Goal: Information Seeking & Learning: Learn about a topic

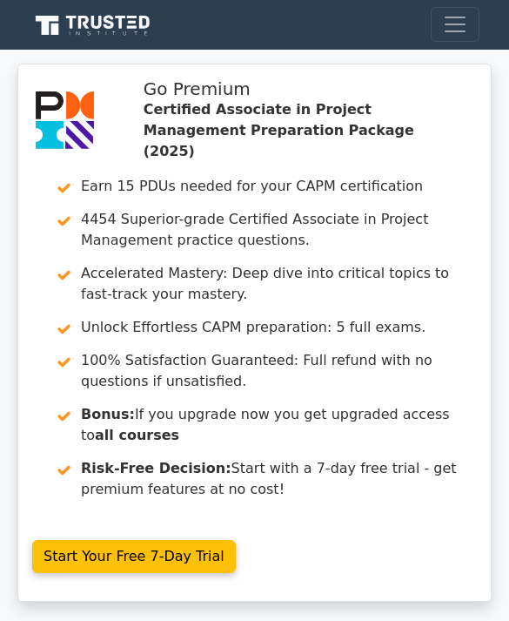
click at [126, 41] on link at bounding box center [92, 25] width 125 height 36
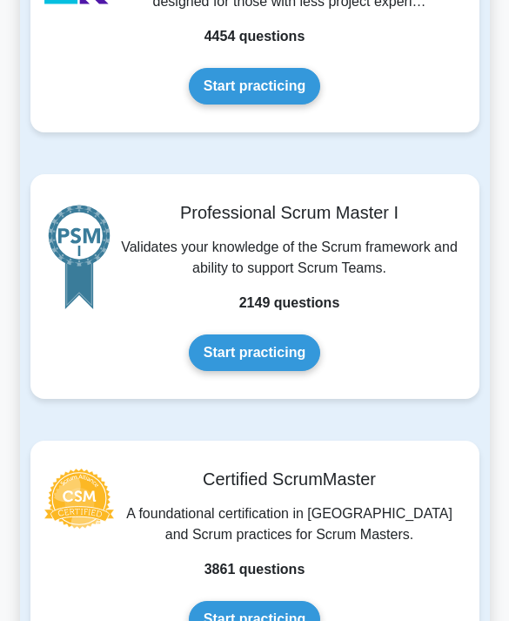
scroll to position [1216, 0]
click at [292, 105] on link "Start practicing" at bounding box center [255, 86] width 132 height 37
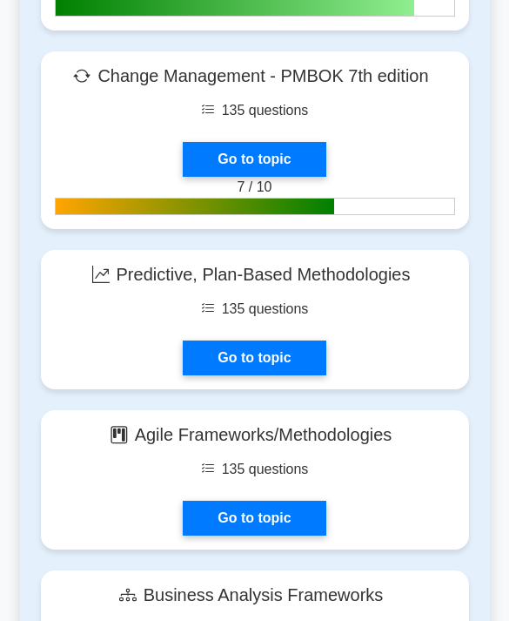
scroll to position [6330, 0]
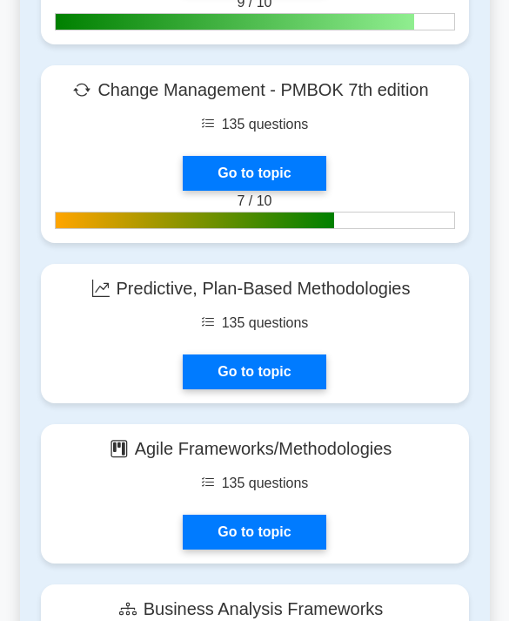
click at [316, 389] on link "Go to topic" at bounding box center [254, 371] width 143 height 35
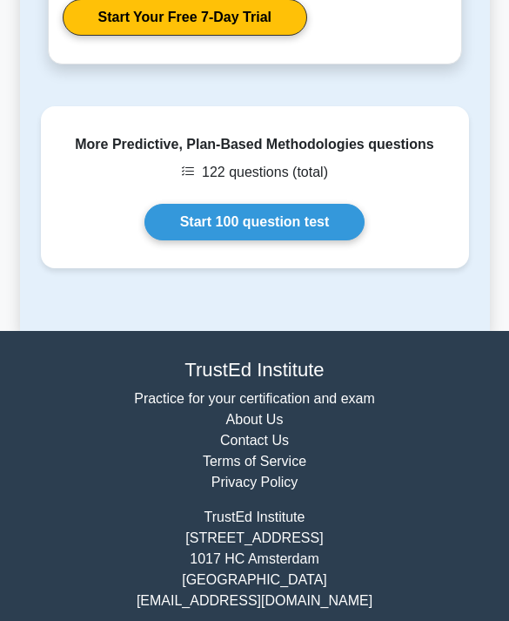
click at [305, 241] on link "Start 100 question test" at bounding box center [255, 223] width 221 height 37
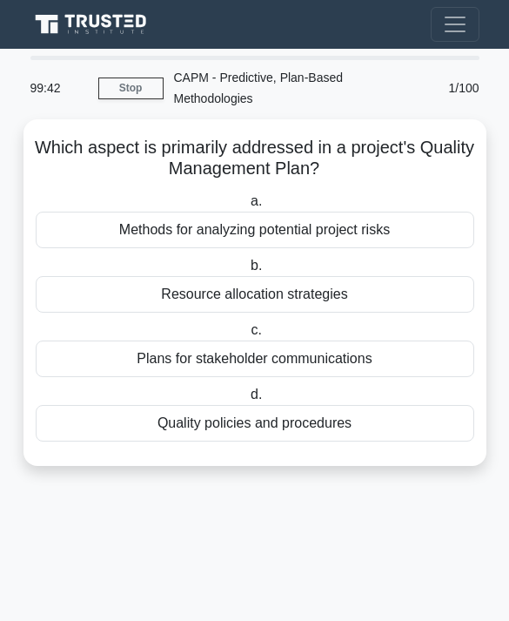
click at [317, 426] on div "Quality policies and procedures" at bounding box center [255, 423] width 439 height 37
click at [247, 401] on input "d. Quality policies and procedures" at bounding box center [247, 394] width 0 height 11
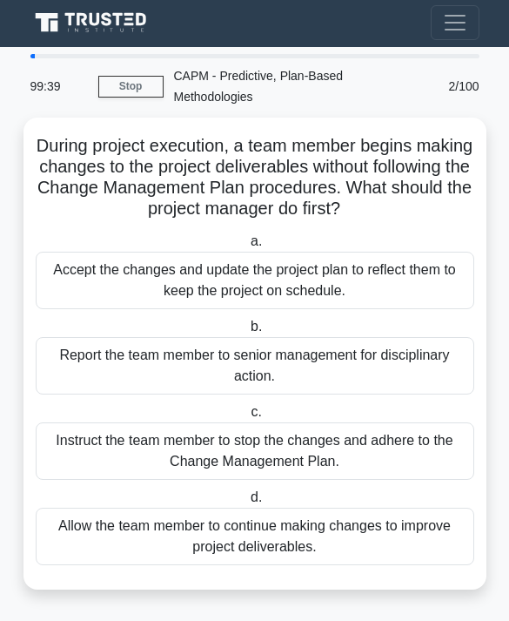
scroll to position [43, 0]
click at [344, 422] on div "Instruct the team member to stop the changes and adhere to the Change Managemen…" at bounding box center [255, 450] width 439 height 57
click at [247, 418] on input "c. Instruct the team member to stop the changes and adhere to the Change Manage…" at bounding box center [247, 412] width 0 height 11
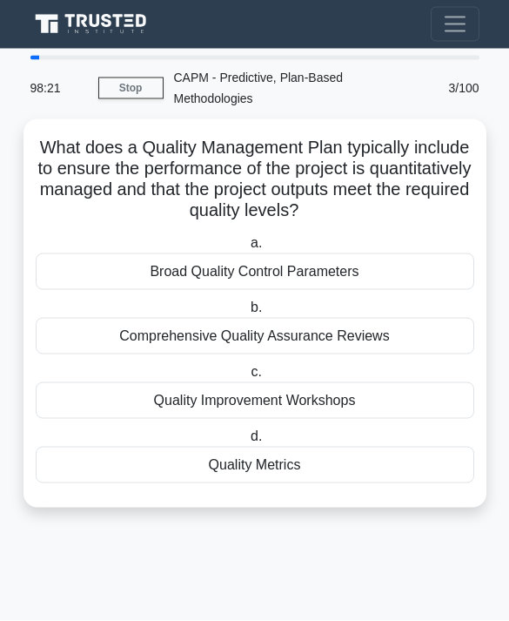
scroll to position [56, 0]
click at [328, 447] on div "Quality Metrics" at bounding box center [255, 465] width 439 height 37
click at [247, 431] on input "d. Quality Metrics" at bounding box center [247, 436] width 0 height 11
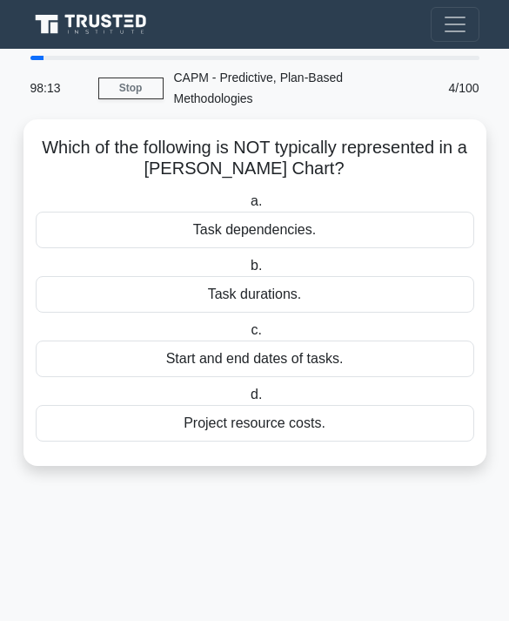
scroll to position [12, 0]
click at [336, 284] on div "Task durations." at bounding box center [255, 294] width 439 height 37
click at [247, 272] on input "b. Task durations." at bounding box center [247, 265] width 0 height 11
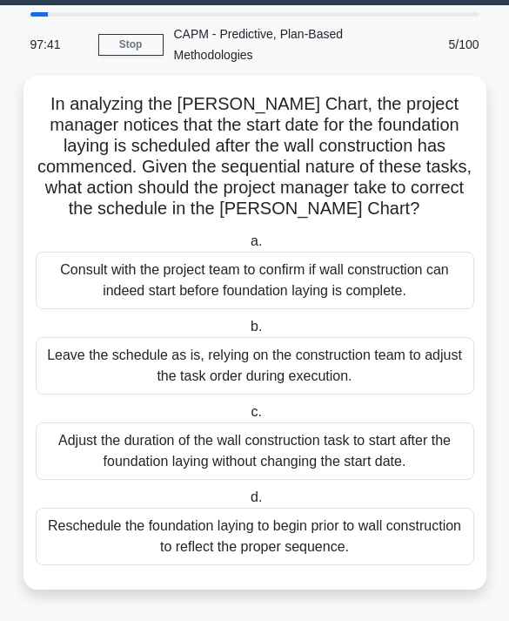
scroll to position [65, 0]
click at [380, 530] on div "Reschedule the foundation laying to begin prior to wall construction to reflect…" at bounding box center [255, 536] width 439 height 57
click at [247, 503] on input "d. Reschedule the foundation laying to begin prior to wall construction to refl…" at bounding box center [247, 497] width 0 height 11
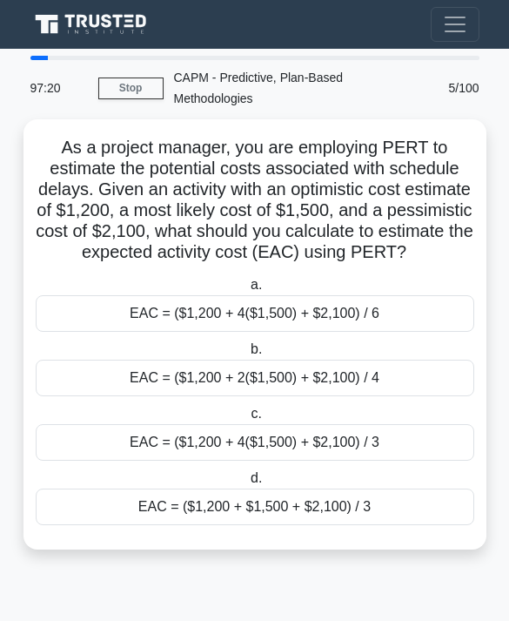
scroll to position [56, 0]
click at [385, 295] on div "EAC = ($1,200 + 4($1,500) + $2,100) / 6" at bounding box center [255, 313] width 439 height 37
click at [247, 280] on input "a. EAC = ($1,200 + 4($1,500) + $2,100) / 6" at bounding box center [247, 285] width 0 height 11
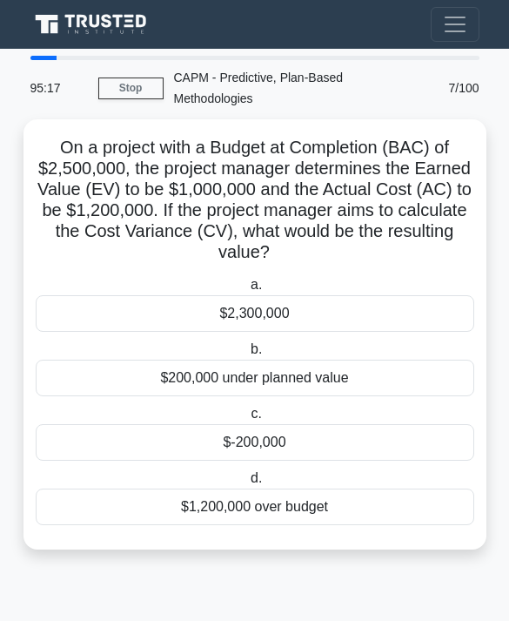
click at [306, 424] on div "$-200,000" at bounding box center [255, 442] width 439 height 37
click at [247, 408] on input "c. $-200,000" at bounding box center [247, 413] width 0 height 11
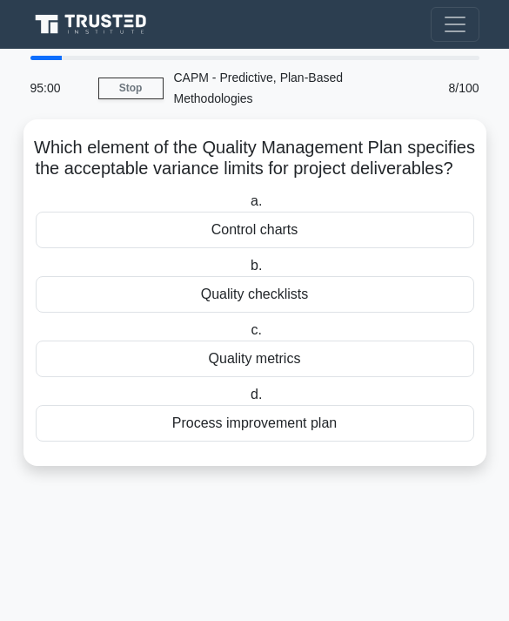
click at [383, 276] on div "Quality checklists" at bounding box center [255, 294] width 439 height 37
click at [247, 260] on input "b. Quality checklists" at bounding box center [247, 265] width 0 height 11
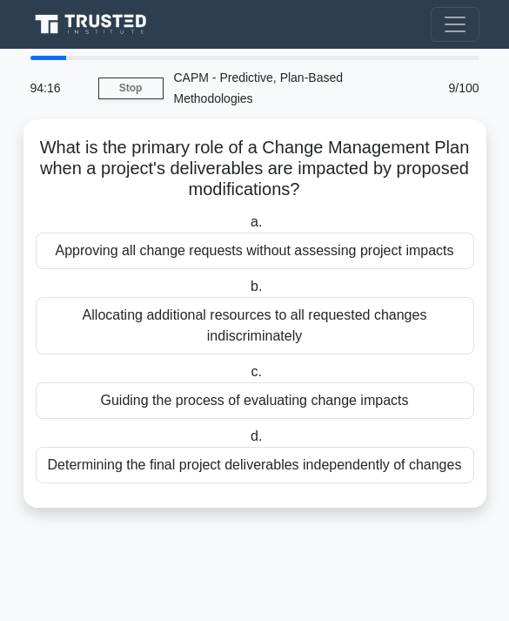
click at [307, 233] on div "Approving all change requests without assessing project impacts" at bounding box center [255, 251] width 439 height 37
click at [247, 217] on input "a. Approving all change requests without assessing project impacts" at bounding box center [247, 222] width 0 height 11
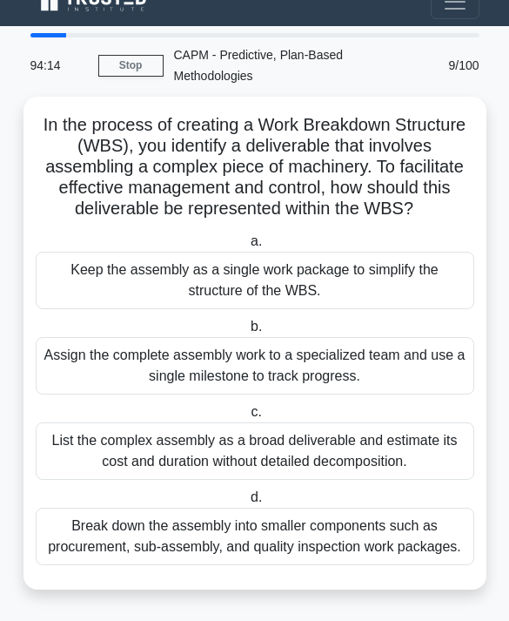
scroll to position [86, 0]
click at [407, 521] on div "Break down the assembly into smaller components such as procurement, sub-assemb…" at bounding box center [255, 536] width 439 height 57
click at [247, 503] on input "d. Break down the assembly into smaller components such as procurement, sub-ass…" at bounding box center [247, 497] width 0 height 11
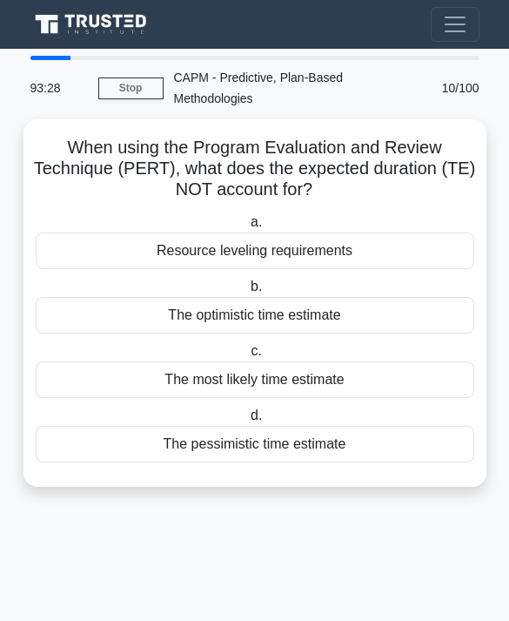
scroll to position [56, 0]
click at [346, 233] on div "Resource leveling requirements" at bounding box center [255, 251] width 439 height 37
click at [247, 217] on input "a. Resource leveling requirements" at bounding box center [247, 222] width 0 height 11
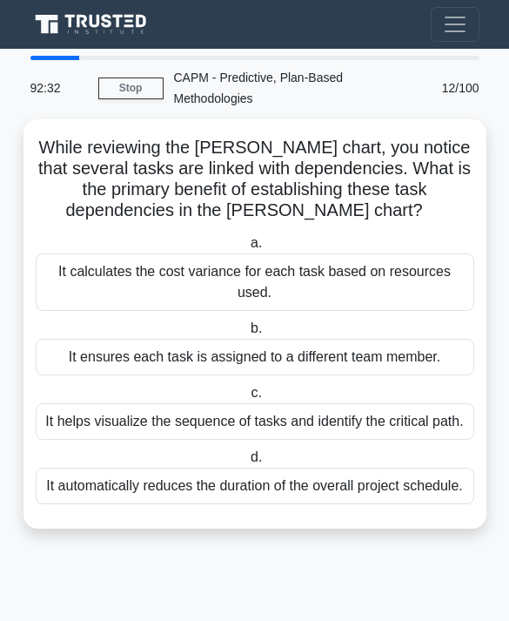
click at [363, 408] on div "It helps visualize the sequence of tasks and identify the critical path." at bounding box center [255, 421] width 439 height 37
click at [247, 399] on input "c. It helps visualize the sequence of tasks and identify the critical path." at bounding box center [247, 393] width 0 height 11
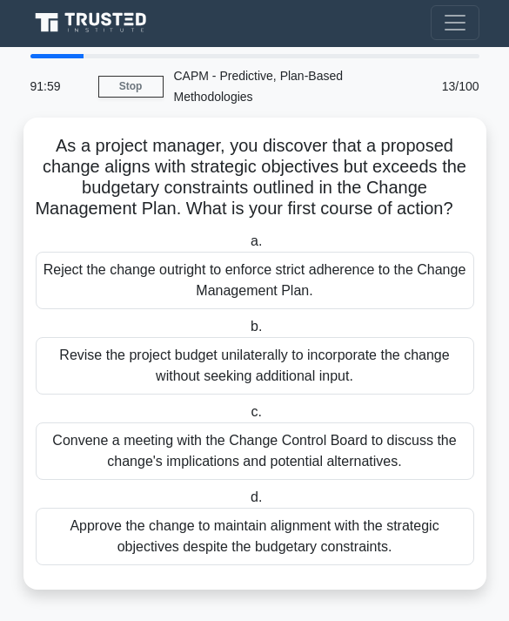
click at [361, 422] on div "Convene a meeting with the Change Control Board to discuss the change's implica…" at bounding box center [255, 450] width 439 height 57
click at [247, 415] on input "c. Convene a meeting with the Change Control Board to discuss the change's impl…" at bounding box center [247, 412] width 0 height 11
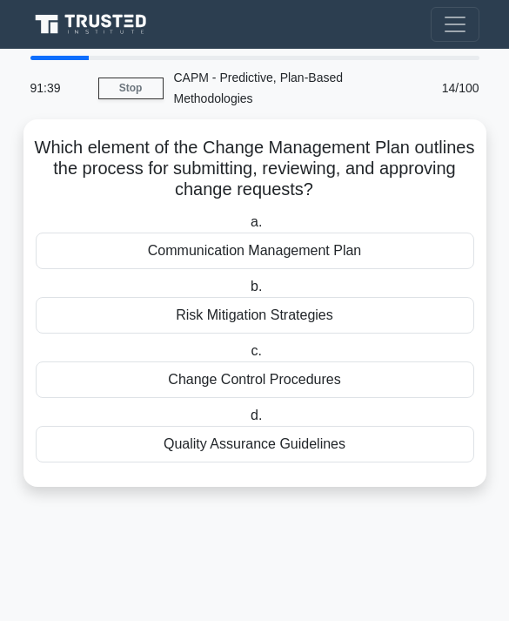
click at [415, 361] on div "Change Control Procedures" at bounding box center [255, 379] width 439 height 37
click at [247, 346] on input "c. Change Control Procedures" at bounding box center [247, 351] width 0 height 11
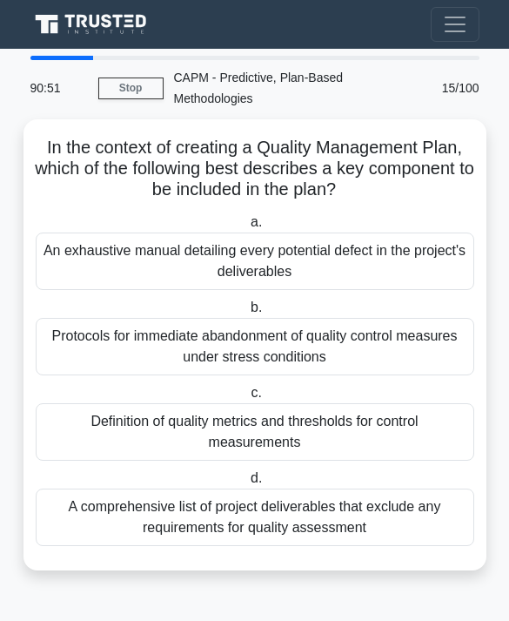
click at [336, 403] on div "Definition of quality metrics and thresholds for control measurements" at bounding box center [255, 431] width 439 height 57
click at [247, 388] on input "c. Definition of quality metrics and thresholds for control measurements" at bounding box center [247, 393] width 0 height 11
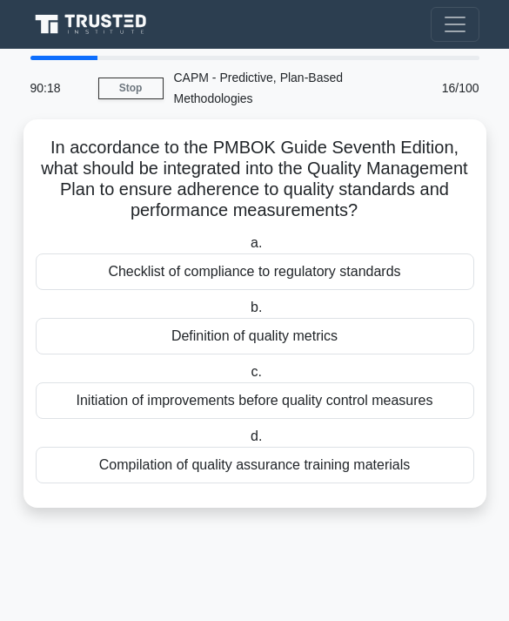
click at [303, 447] on div "Compilation of quality assurance training materials" at bounding box center [255, 465] width 439 height 37
click at [247, 435] on input "d. Compilation of quality assurance training materials" at bounding box center [247, 436] width 0 height 11
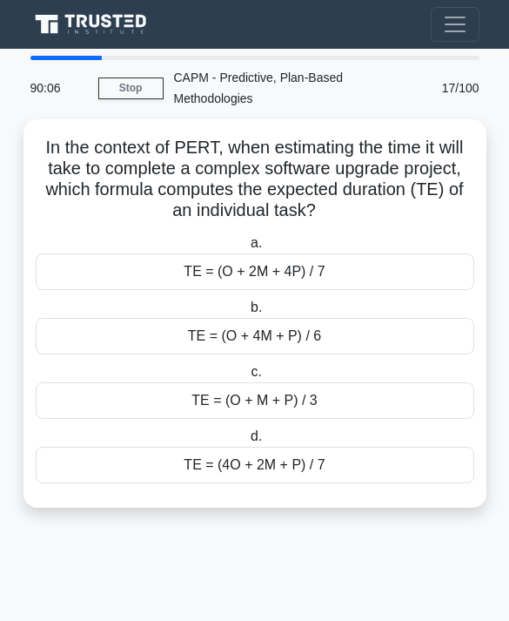
click at [340, 318] on div "TE = (O + 4M + P) / 6" at bounding box center [255, 336] width 439 height 37
click at [247, 302] on input "b. TE = (O + 4M + P) / 6" at bounding box center [247, 307] width 0 height 11
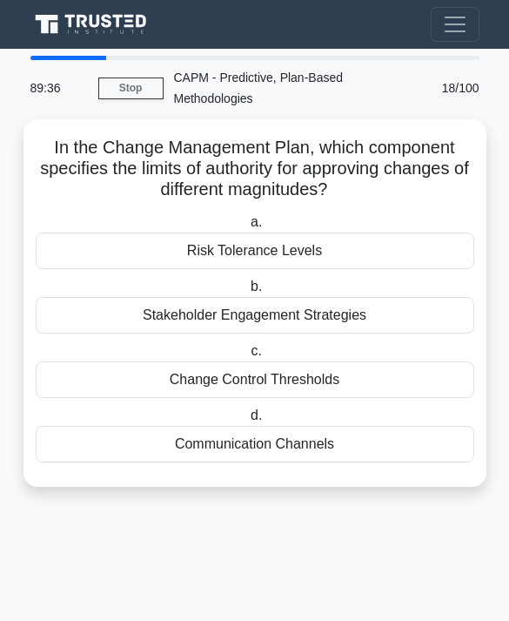
click at [329, 233] on div "Risk Tolerance Levels" at bounding box center [255, 251] width 439 height 37
click at [247, 217] on input "a. Risk Tolerance Levels" at bounding box center [247, 222] width 0 height 11
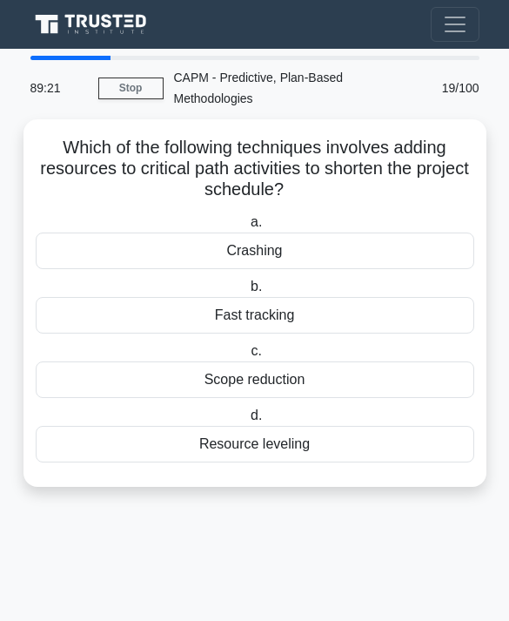
click at [318, 297] on div "Fast tracking" at bounding box center [255, 315] width 439 height 37
click at [247, 281] on input "b. Fast tracking" at bounding box center [247, 286] width 0 height 11
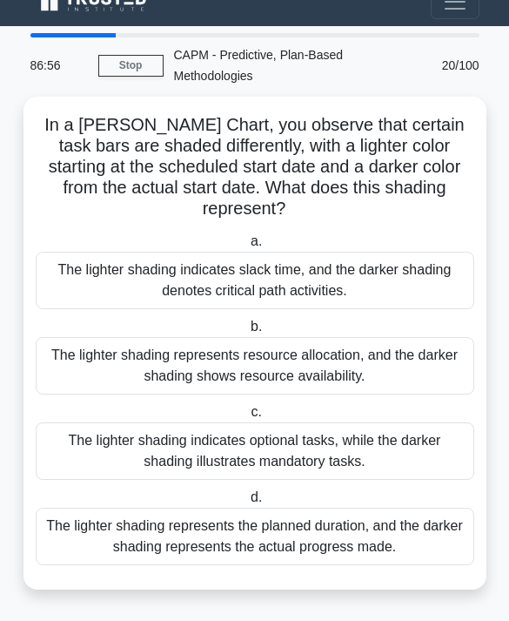
click at [429, 252] on div "The lighter shading indicates slack time, and the darker shading denotes critic…" at bounding box center [255, 280] width 439 height 57
click at [247, 247] on input "a. The lighter shading indicates slack time, and the darker shading denotes cri…" at bounding box center [247, 241] width 0 height 11
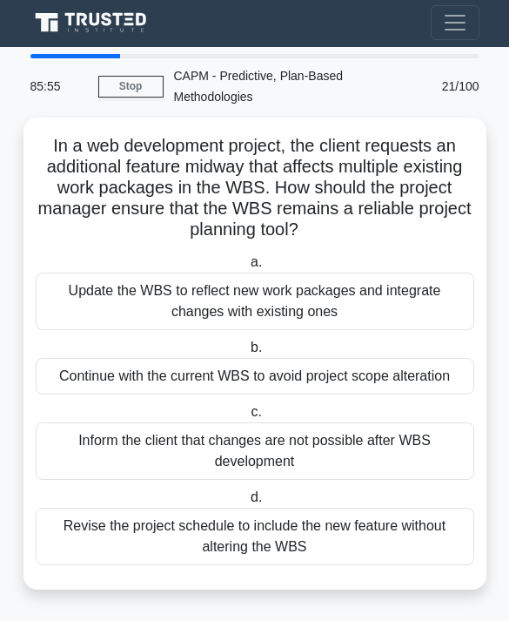
click at [428, 273] on div "Update the WBS to reflect new work packages and integrate changes with existing…" at bounding box center [255, 301] width 439 height 57
click at [247, 257] on input "a. Update the WBS to reflect new work packages and integrate changes with exist…" at bounding box center [247, 262] width 0 height 11
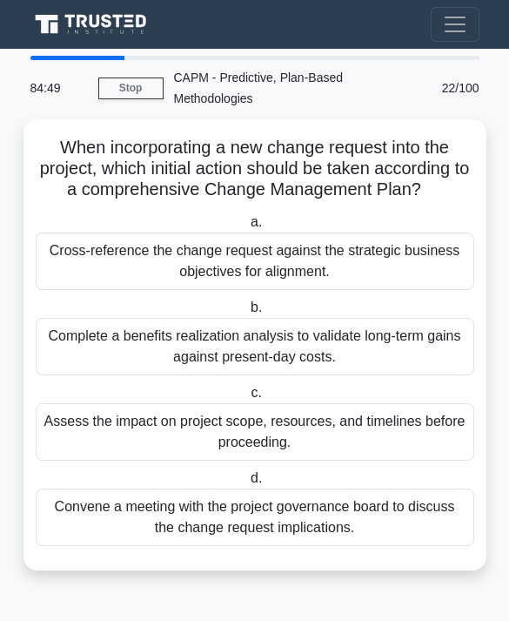
click at [368, 407] on div "Assess the impact on project scope, resources, and timelines before proceeding." at bounding box center [255, 431] width 439 height 57
click at [247, 399] on input "c. Assess the impact on project scope, resources, and timelines before proceedi…" at bounding box center [247, 393] width 0 height 11
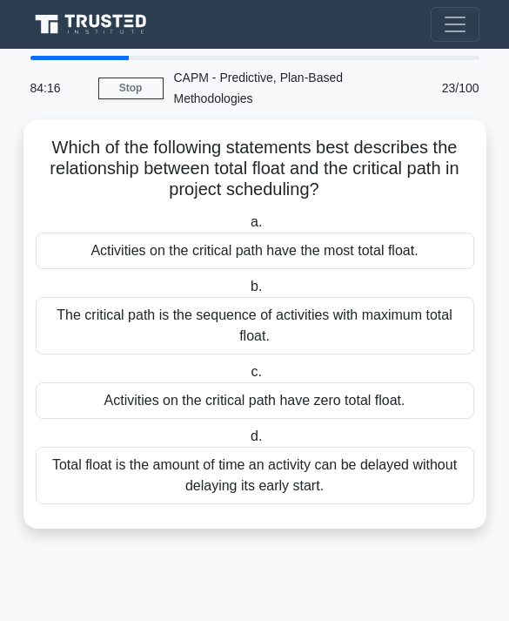
click at [344, 447] on div "Total float is the amount of time an activity can be delayed without delaying i…" at bounding box center [255, 475] width 439 height 57
click at [247, 431] on input "d. Total float is the amount of time an activity can be delayed without delayin…" at bounding box center [247, 436] width 0 height 11
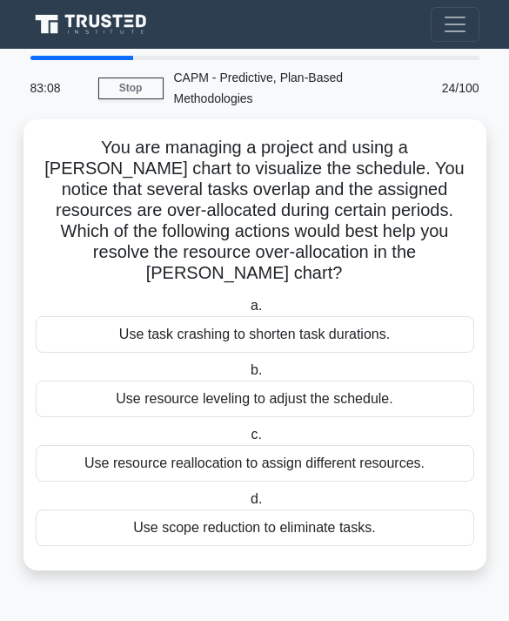
click at [168, 445] on div "Use resource reallocation to assign different resources." at bounding box center [255, 463] width 439 height 37
click at [247, 429] on input "c. Use resource reallocation to assign different resources." at bounding box center [247, 434] width 0 height 11
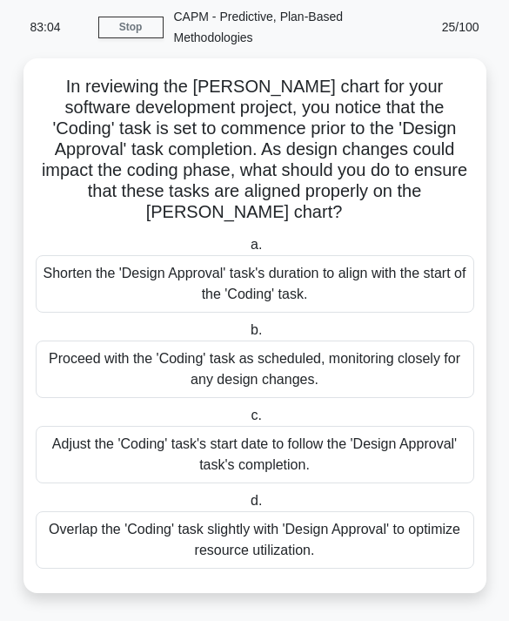
scroll to position [65, 0]
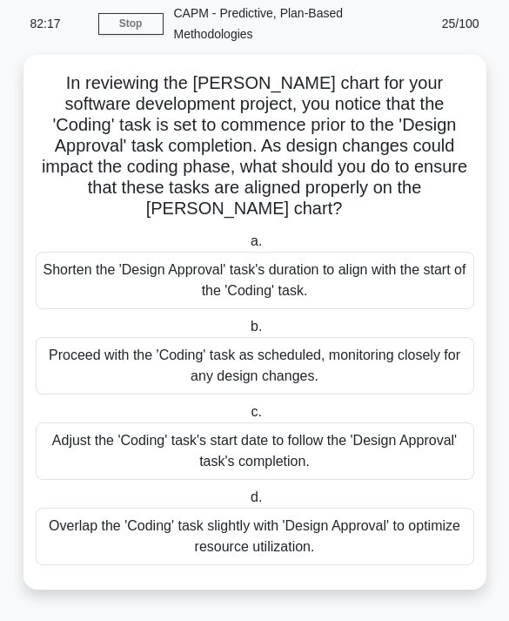
click at [424, 452] on div "Adjust the 'Coding' task's start date to follow the 'Design Approval' task's co…" at bounding box center [255, 450] width 439 height 57
click at [247, 418] on input "c. Adjust the 'Coding' task's start date to follow the 'Design Approval' task's…" at bounding box center [247, 412] width 0 height 11
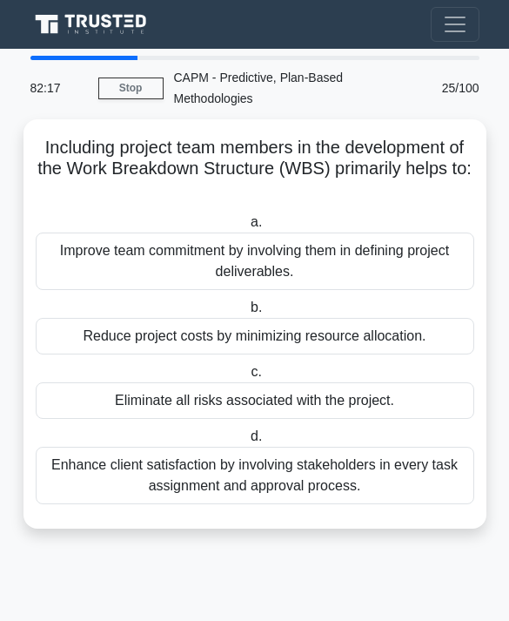
scroll to position [56, 0]
click at [391, 233] on div "Improve team commitment by involving them in defining project deliverables." at bounding box center [255, 261] width 439 height 57
click at [247, 217] on input "a. Improve team commitment by involving them in defining project deliverables." at bounding box center [247, 222] width 0 height 11
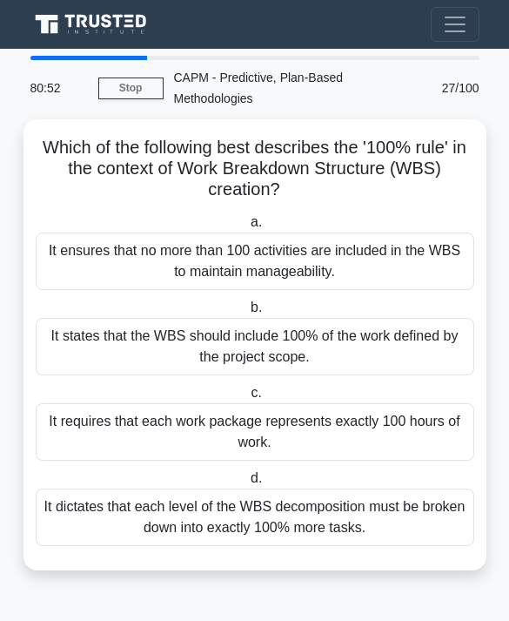
click at [413, 318] on div "It states that the WBS should include 100% of the work defined by the project s…" at bounding box center [255, 346] width 439 height 57
click at [247, 302] on input "b. It states that the WBS should include 100% of the work defined by the projec…" at bounding box center [247, 307] width 0 height 11
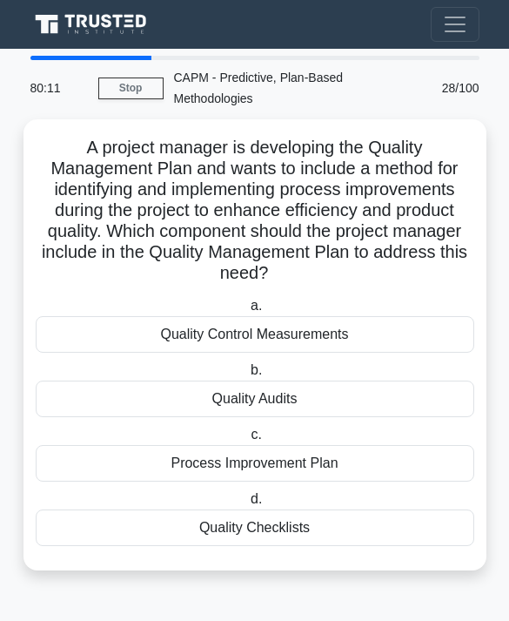
click at [312, 381] on div "Quality Audits" at bounding box center [255, 399] width 439 height 37
click at [247, 365] on input "b. Quality Audits" at bounding box center [247, 370] width 0 height 11
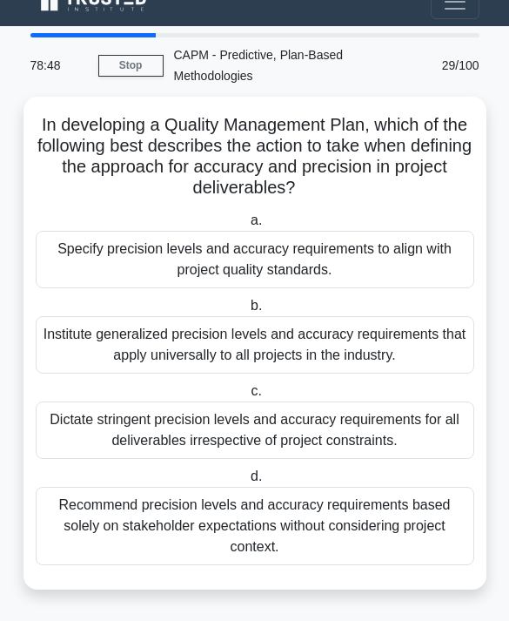
click at [387, 231] on div "Specify precision levels and accuracy requirements to align with project qualit…" at bounding box center [255, 259] width 439 height 57
click at [247, 223] on input "a. Specify precision levels and accuracy requirements to align with project qua…" at bounding box center [247, 220] width 0 height 11
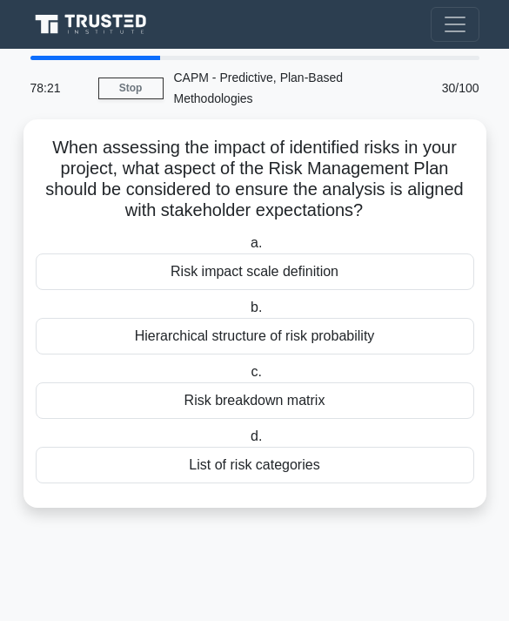
click at [397, 382] on div "Risk breakdown matrix" at bounding box center [255, 400] width 439 height 37
click at [247, 368] on input "c. Risk breakdown matrix" at bounding box center [247, 372] width 0 height 11
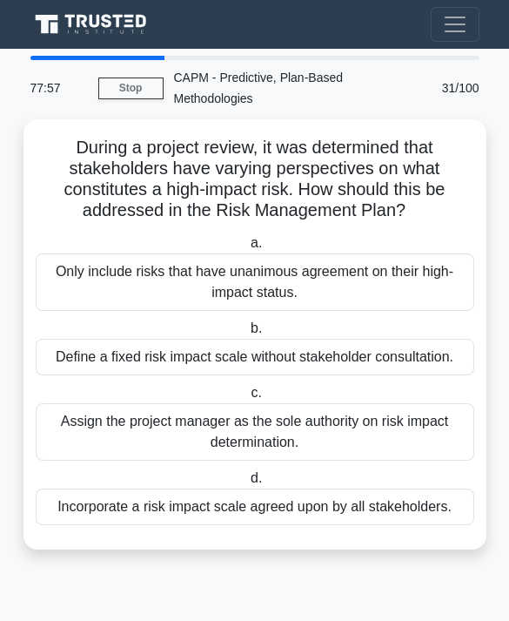
click at [327, 489] on div "Incorporate a risk impact scale agreed upon by all stakeholders." at bounding box center [255, 507] width 439 height 37
click at [247, 473] on input "d. Incorporate a risk impact scale agreed upon by all stakeholders." at bounding box center [247, 478] width 0 height 11
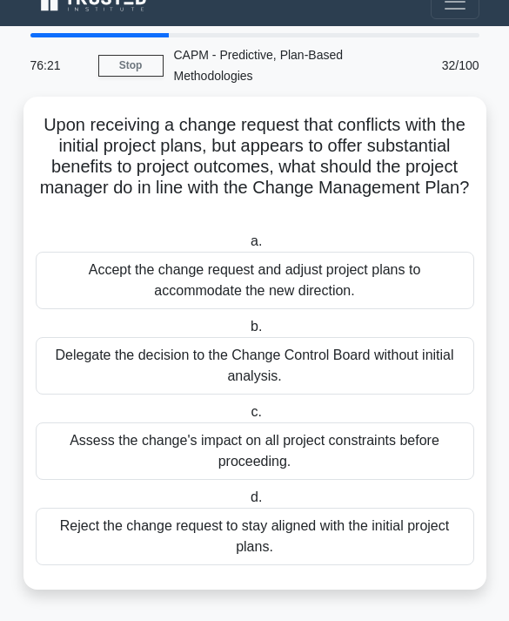
click at [322, 422] on div "Assess the change's impact on all project constraints before proceeding." at bounding box center [255, 450] width 439 height 57
click at [247, 418] on input "c. Assess the change's impact on all project constraints before proceeding." at bounding box center [247, 412] width 0 height 11
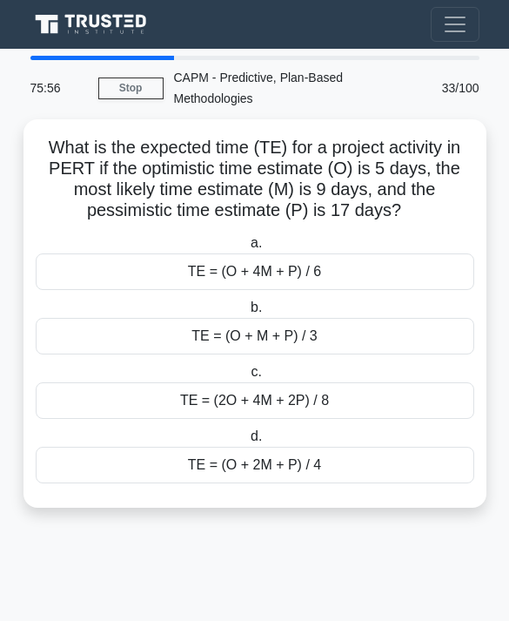
click at [378, 253] on div "TE = (O + 4M + P) / 6" at bounding box center [255, 271] width 439 height 37
click at [247, 238] on input "a. TE = (O + 4M + P) / 6" at bounding box center [247, 243] width 0 height 11
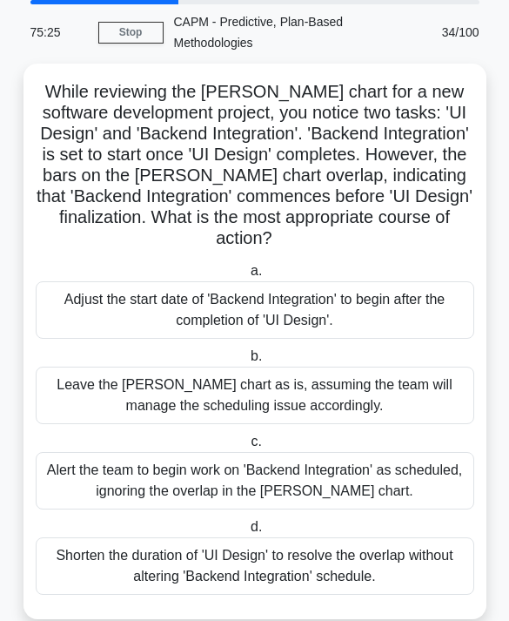
click at [391, 329] on div "Adjust the start date of 'Backend Integration' to begin after the completion of…" at bounding box center [255, 309] width 439 height 57
click at [247, 277] on input "a. Adjust the start date of 'Backend Integration' to begin after the completion…" at bounding box center [247, 271] width 0 height 11
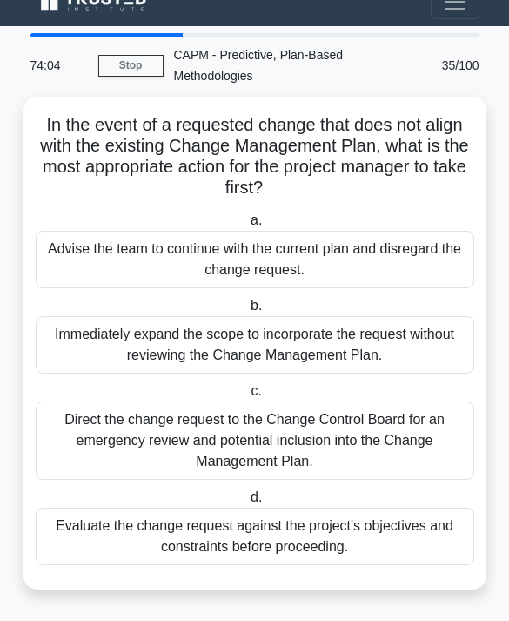
click at [224, 401] on div "Direct the change request to the Change Control Board for an emergency review a…" at bounding box center [255, 440] width 439 height 78
click at [247, 397] on input "c. Direct the change request to the Change Control Board for an emergency revie…" at bounding box center [247, 391] width 0 height 11
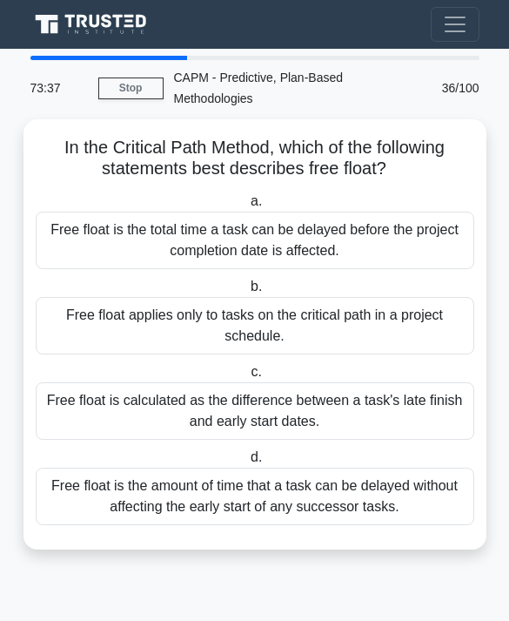
click at [388, 468] on div "Free float is the amount of time that a task can be delayed without affecting t…" at bounding box center [255, 496] width 439 height 57
click at [247, 455] on input "d. Free float is the amount of time that a task can be delayed without affectin…" at bounding box center [247, 457] width 0 height 11
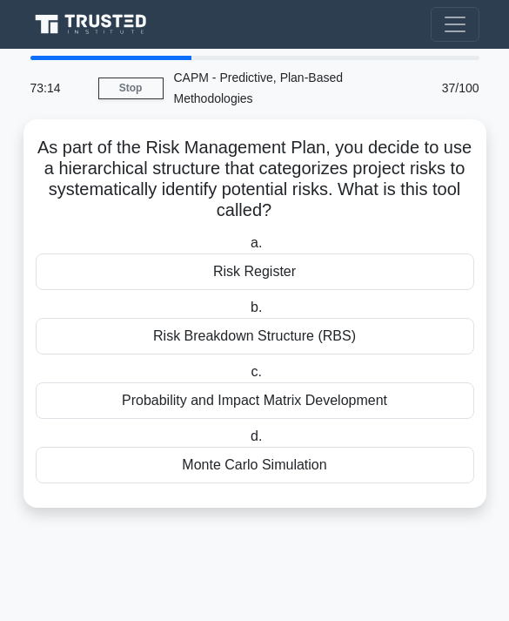
click at [374, 318] on div "Risk Breakdown Structure (RBS)" at bounding box center [255, 336] width 439 height 37
click at [247, 302] on input "b. Risk Breakdown Structure (RBS)" at bounding box center [247, 307] width 0 height 11
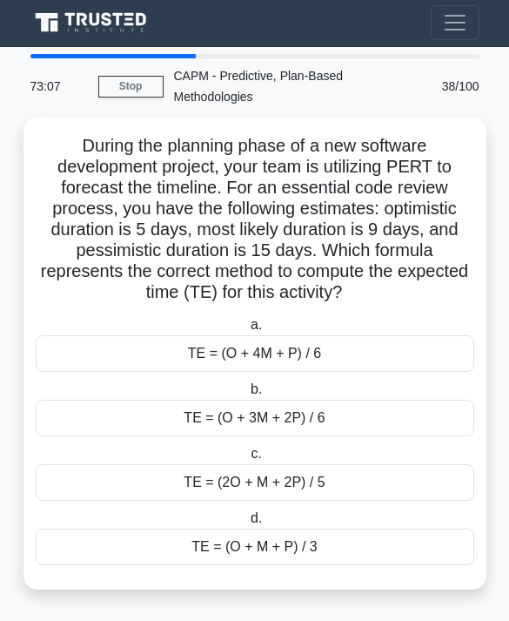
click at [395, 335] on div "TE = (O + 4M + P) / 6" at bounding box center [255, 353] width 439 height 37
click at [247, 320] on input "a. TE = (O + 4M + P) / 6" at bounding box center [247, 325] width 0 height 11
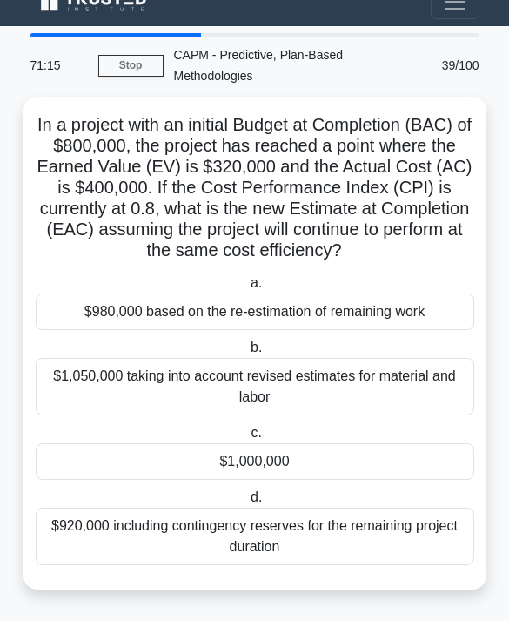
click at [360, 448] on div "$1,000,000" at bounding box center [255, 461] width 439 height 37
click at [247, 439] on input "c. $1,000,000" at bounding box center [247, 433] width 0 height 11
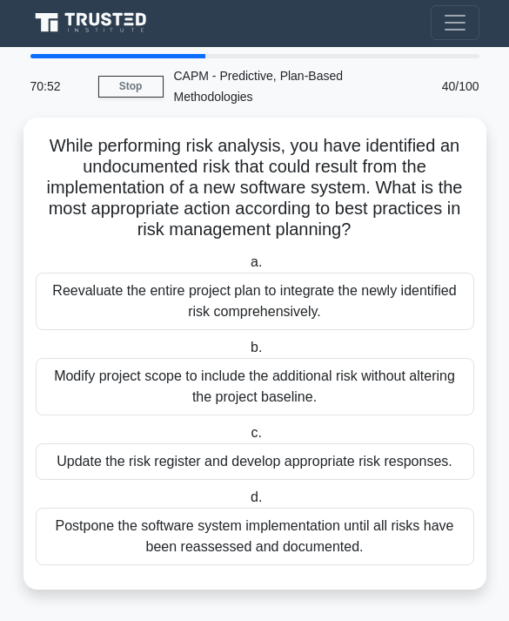
click at [412, 443] on div "Update the risk register and develop appropriate risk responses." at bounding box center [255, 461] width 439 height 37
click at [247, 428] on input "c. Update the risk register and develop appropriate risk responses." at bounding box center [247, 433] width 0 height 11
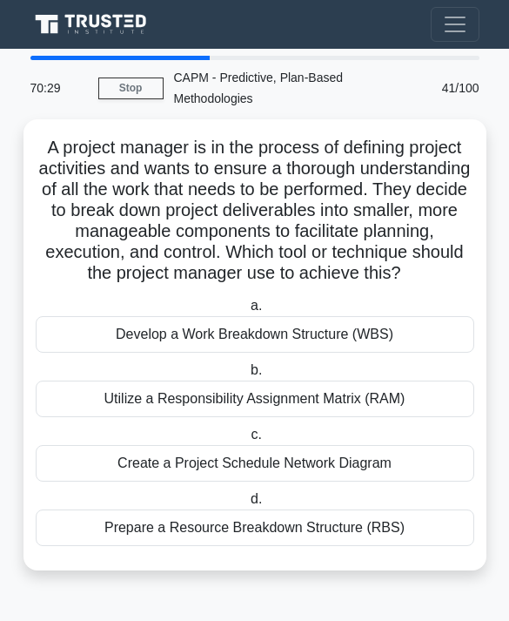
click at [438, 316] on div "Develop a Work Breakdown Structure (WBS)" at bounding box center [255, 334] width 439 height 37
click at [247, 300] on input "a. Develop a Work Breakdown Structure (WBS)" at bounding box center [247, 305] width 0 height 11
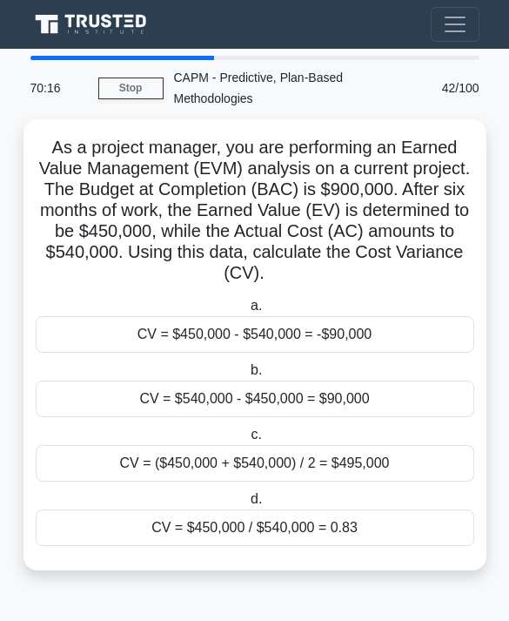
click at [401, 316] on div "CV = $450,000 - $540,000 = -$90,000" at bounding box center [255, 334] width 439 height 37
click at [247, 300] on input "a. CV = $450,000 - $540,000 = -$90,000" at bounding box center [247, 305] width 0 height 11
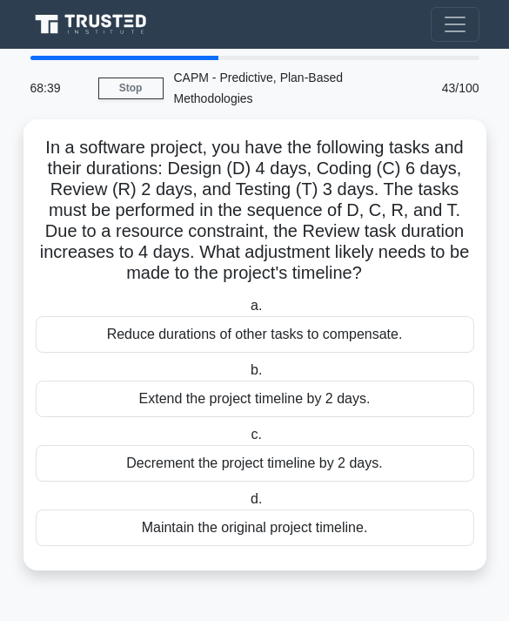
click at [398, 381] on div "Extend the project timeline by 2 days." at bounding box center [255, 399] width 439 height 37
click at [247, 368] on input "b. Extend the project timeline by 2 days." at bounding box center [247, 370] width 0 height 11
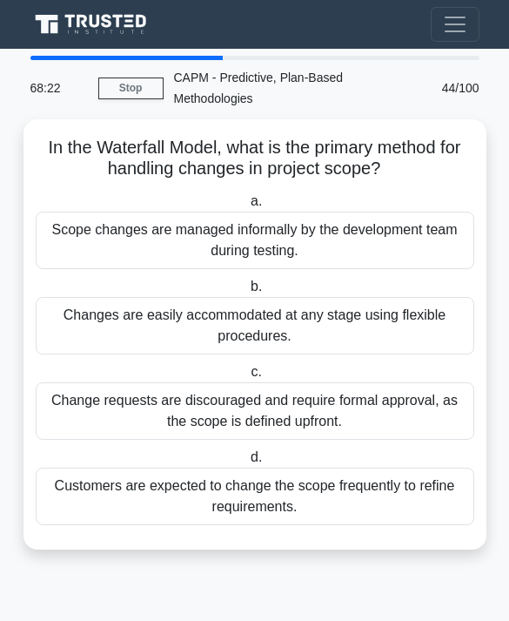
click at [335, 382] on div "Change requests are discouraged and require formal approval, as the scope is de…" at bounding box center [255, 410] width 439 height 57
click at [247, 367] on input "c. Change requests are discouraged and require formal approval, as the scope is…" at bounding box center [247, 372] width 0 height 11
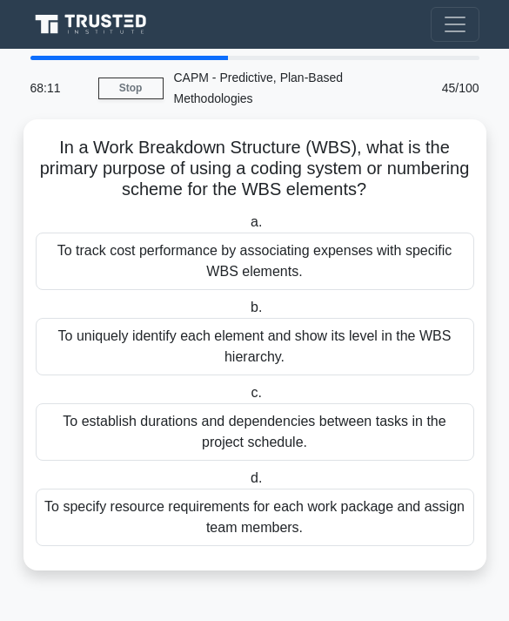
click at [382, 318] on div "To uniquely identify each element and show its level in the WBS hierarchy." at bounding box center [255, 346] width 439 height 57
click at [247, 302] on input "b. To uniquely identify each element and show its level in the WBS hierarchy." at bounding box center [247, 307] width 0 height 11
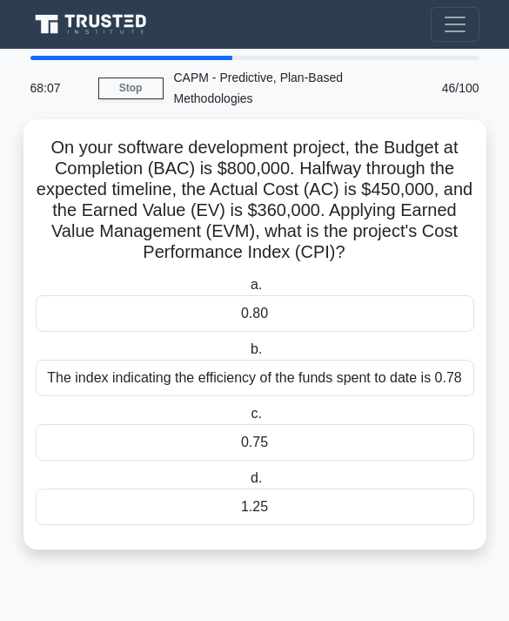
click at [296, 428] on div "0.75" at bounding box center [255, 442] width 439 height 37
click at [247, 420] on input "c. 0.75" at bounding box center [247, 413] width 0 height 11
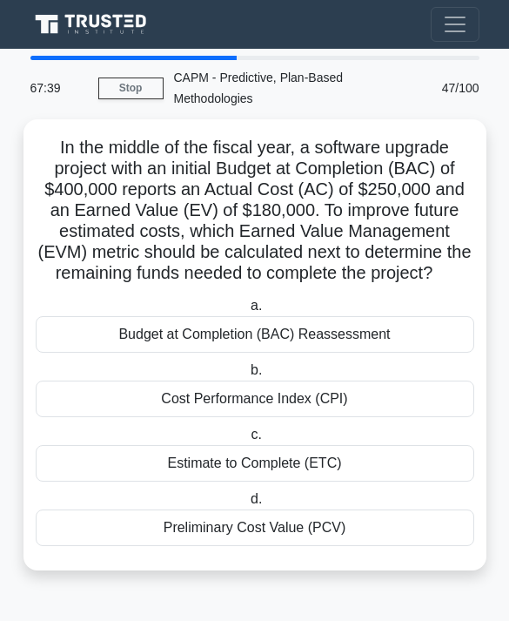
click at [394, 445] on div "Estimate to Complete (ETC)" at bounding box center [255, 463] width 439 height 37
click at [247, 441] on input "c. Estimate to Complete (ETC)" at bounding box center [247, 434] width 0 height 11
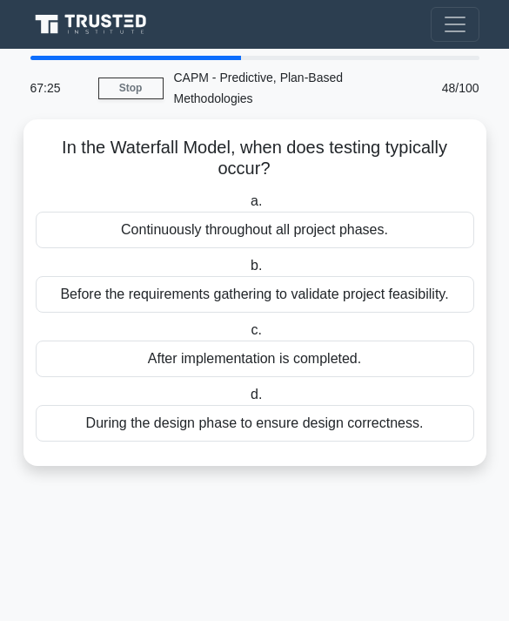
click at [394, 212] on div "Continuously throughout all project phases." at bounding box center [255, 230] width 439 height 37
click at [247, 196] on input "a. Continuously throughout all project phases." at bounding box center [247, 201] width 0 height 11
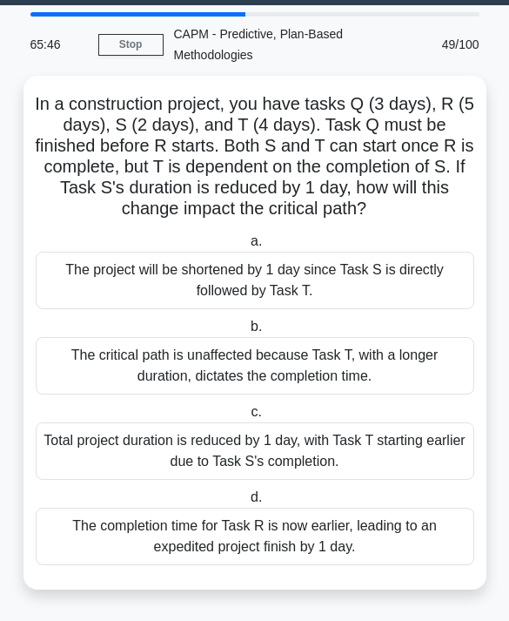
click at [416, 372] on div "The critical path is unaffected because Task T, with a longer duration, dictate…" at bounding box center [255, 365] width 439 height 57
click at [247, 333] on input "b. The critical path is unaffected because Task T, with a longer duration, dict…" at bounding box center [247, 326] width 0 height 11
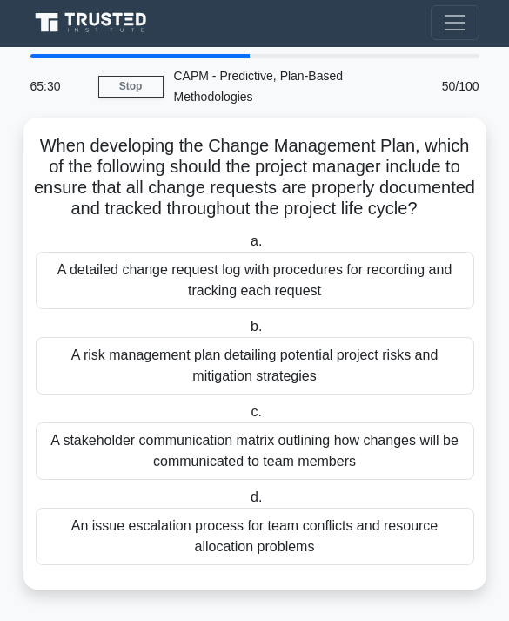
click at [389, 252] on div "A detailed change request log with procedures for recording and tracking each r…" at bounding box center [255, 280] width 439 height 57
click at [247, 247] on input "a. A detailed change request log with procedures for recording and tracking eac…" at bounding box center [247, 241] width 0 height 11
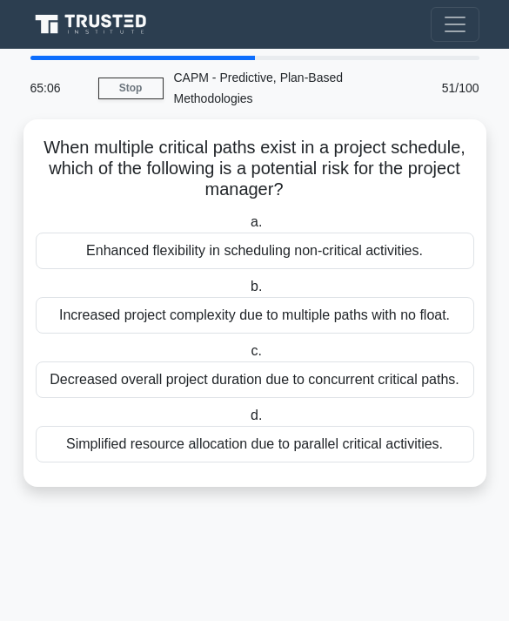
click at [368, 297] on div "Increased project complexity due to multiple paths with no float." at bounding box center [255, 315] width 439 height 37
click at [247, 281] on input "b. Increased project complexity due to multiple paths with no float." at bounding box center [247, 286] width 0 height 11
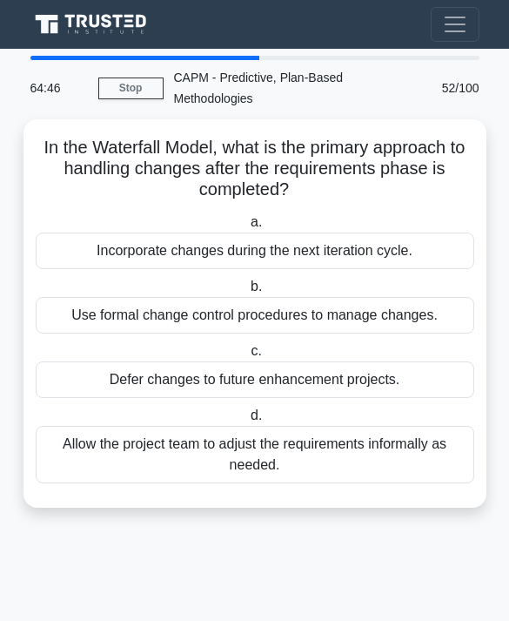
click at [192, 297] on div "Use formal change control procedures to manage changes." at bounding box center [255, 315] width 439 height 37
click at [247, 281] on input "b. Use formal change control procedures to manage changes." at bounding box center [247, 286] width 0 height 11
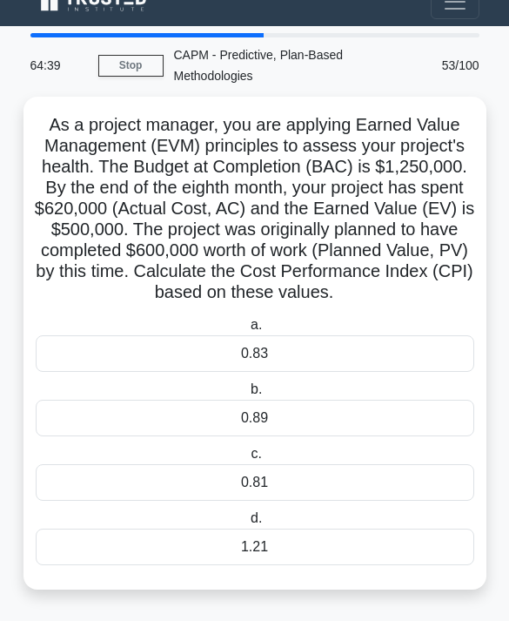
click at [266, 479] on div "0.81" at bounding box center [255, 482] width 439 height 37
click at [247, 460] on input "c. 0.81" at bounding box center [247, 454] width 0 height 11
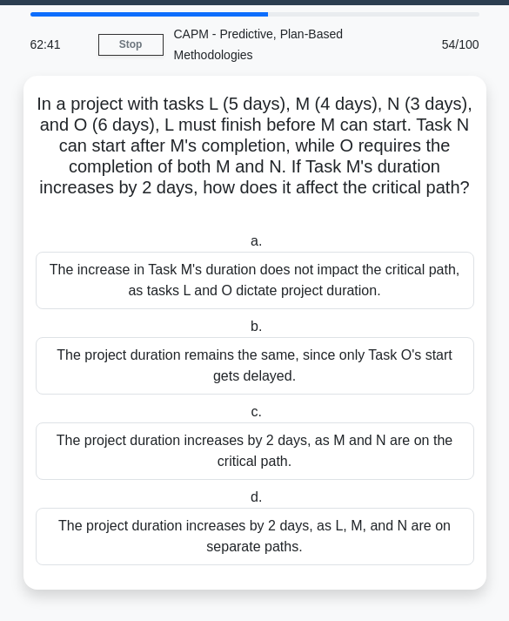
click at [366, 437] on div "The project duration increases by 2 days, as M and N are on the critical path." at bounding box center [255, 450] width 439 height 57
click at [247, 418] on input "c. The project duration increases by 2 days, as M and N are on the critical pat…" at bounding box center [247, 412] width 0 height 11
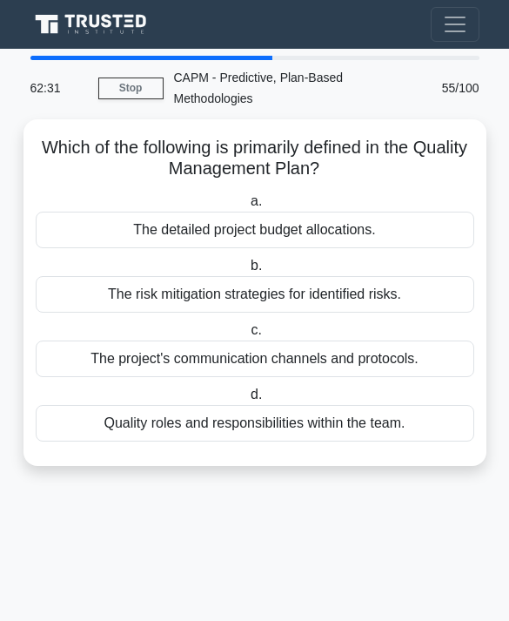
click at [421, 405] on div "Quality roles and responsibilities within the team." at bounding box center [255, 423] width 439 height 37
click at [247, 389] on input "d. Quality roles and responsibilities within the team." at bounding box center [247, 394] width 0 height 11
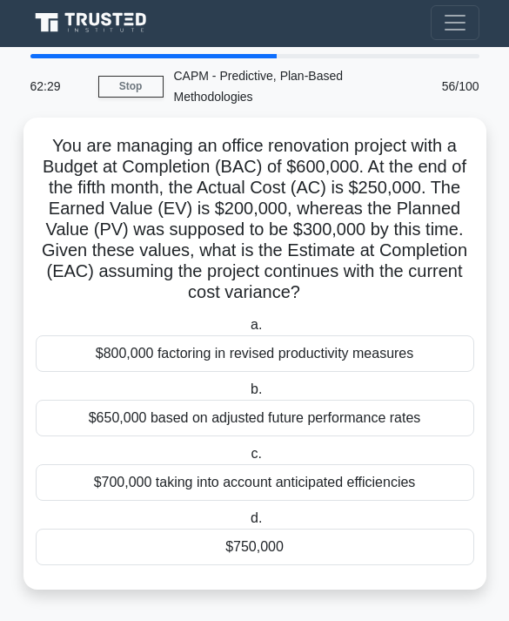
click at [354, 529] on div "$750,000" at bounding box center [255, 547] width 439 height 37
click at [247, 513] on input "d. $750,000" at bounding box center [247, 518] width 0 height 11
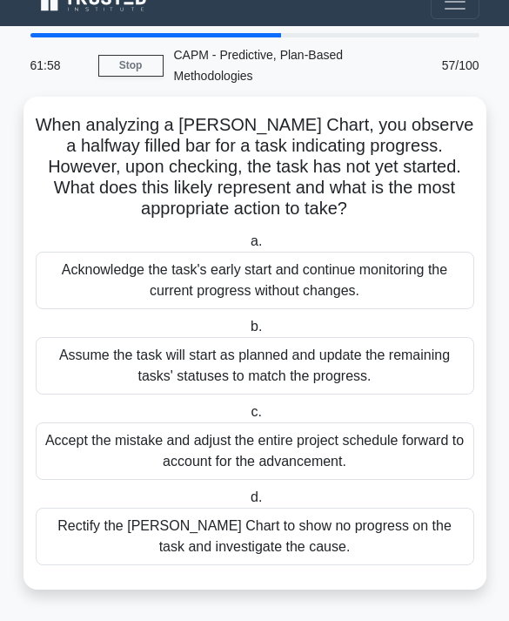
click at [396, 422] on div "Accept the mistake and adjust the entire project schedule forward to account fo…" at bounding box center [255, 450] width 439 height 57
click at [247, 418] on input "c. Accept the mistake and adjust the entire project schedule forward to account…" at bounding box center [247, 412] width 0 height 11
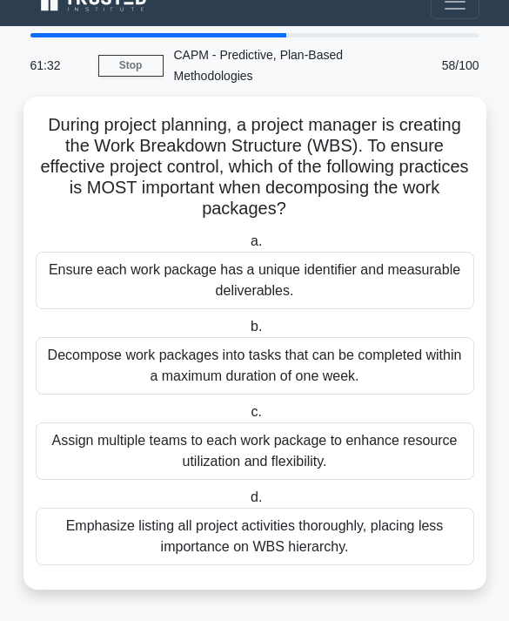
click at [358, 337] on div "Decompose work packages into tasks that can be completed within a maximum durat…" at bounding box center [255, 365] width 439 height 57
click at [247, 333] on input "b. Decompose work packages into tasks that can be completed within a maximum du…" at bounding box center [247, 326] width 0 height 11
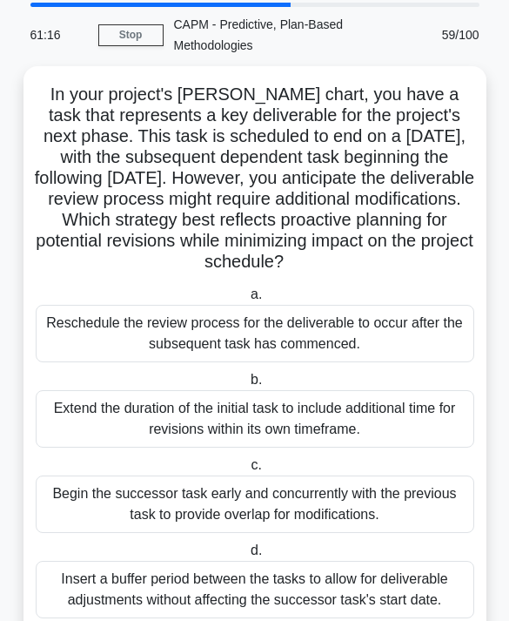
scroll to position [51, 0]
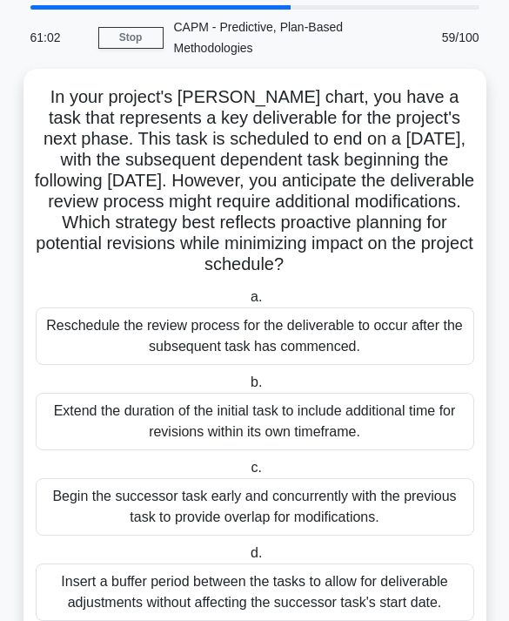
click at [301, 620] on div "Insert a buffer period between the tasks to allow for deliverable adjustments w…" at bounding box center [255, 591] width 439 height 57
click at [247, 559] on input "d. Insert a buffer period between the tasks to allow for deliverable adjustment…" at bounding box center [247, 553] width 0 height 11
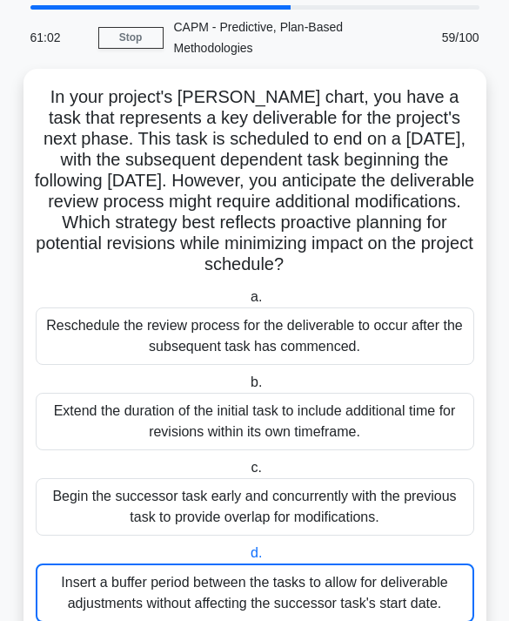
scroll to position [0, 0]
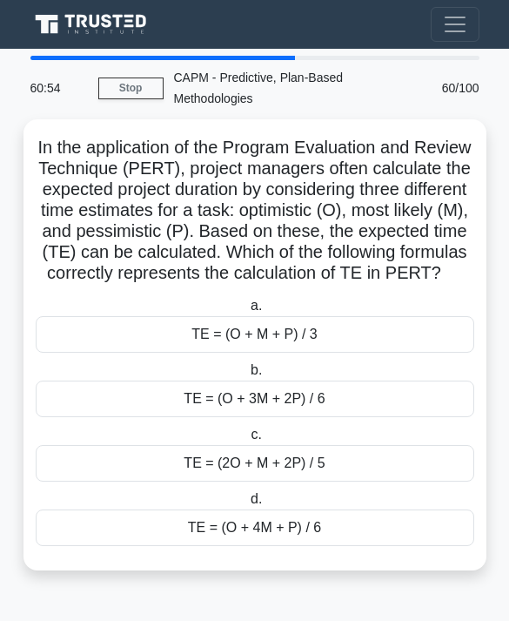
click at [344, 546] on div "TE = (O + 4M + P) / 6" at bounding box center [255, 527] width 439 height 37
click at [247, 505] on input "d. TE = (O + 4M + P) / 6" at bounding box center [247, 499] width 0 height 11
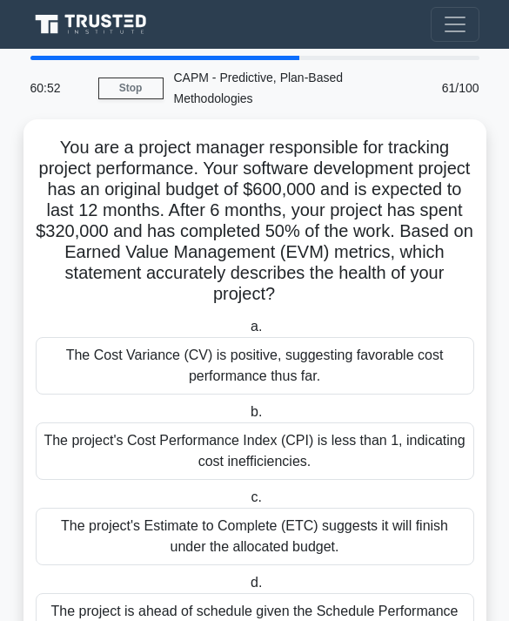
click at [136, 93] on link "Stop" at bounding box center [130, 89] width 65 height 22
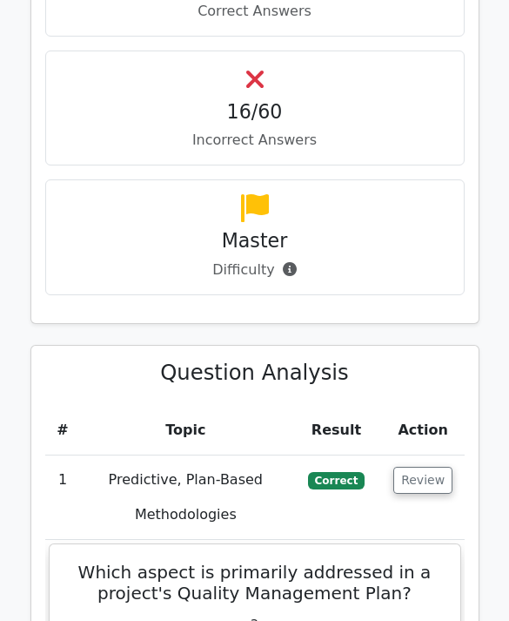
scroll to position [1519, 0]
click at [287, 262] on icon at bounding box center [290, 269] width 14 height 14
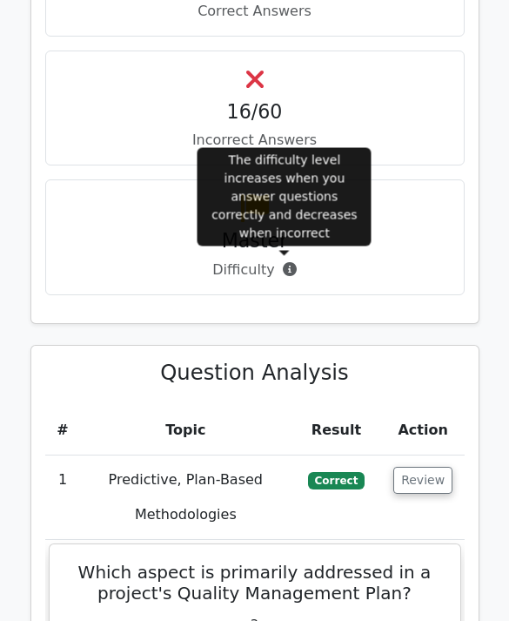
click at [347, 322] on div "Quick Statistics 40 min Time Taken 44/60 Correct Answers 16/60 Incorrect Answer…" at bounding box center [255, 38] width 470 height 614
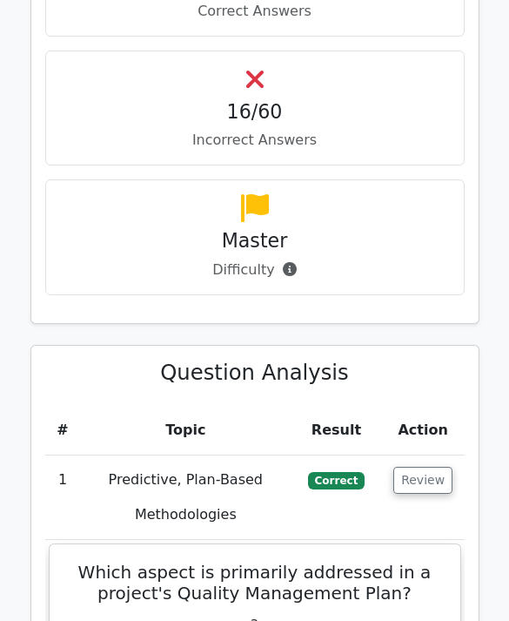
click at [293, 262] on icon at bounding box center [290, 269] width 14 height 14
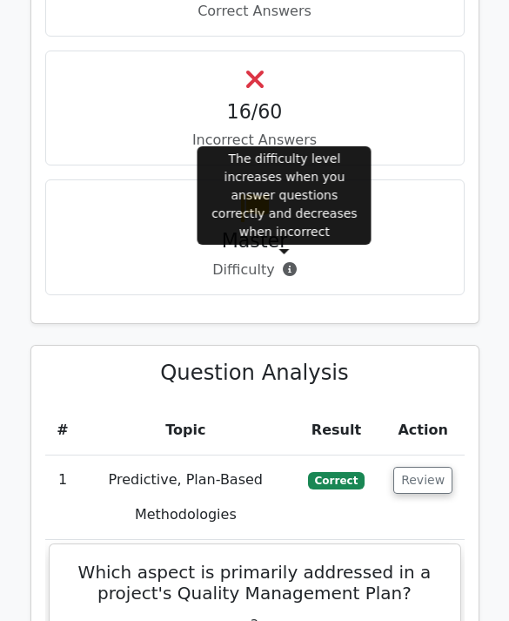
click at [347, 314] on div "Quick Statistics 40 min Time Taken 44/60 Correct Answers 16/60 Incorrect Answers" at bounding box center [254, 27] width 449 height 593
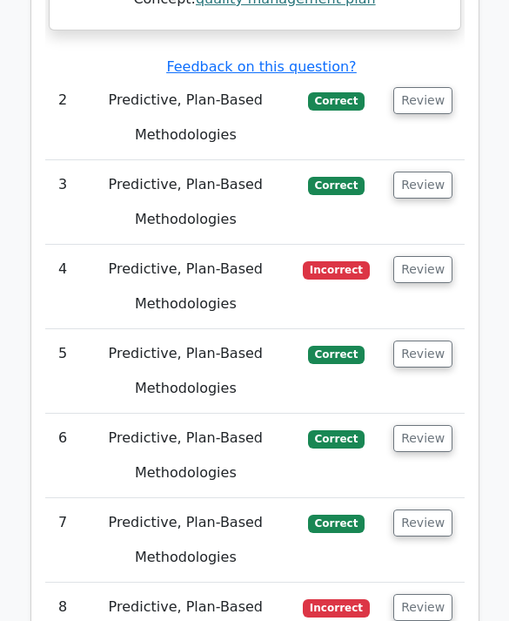
click at [426, 257] on button "Review" at bounding box center [423, 270] width 59 height 27
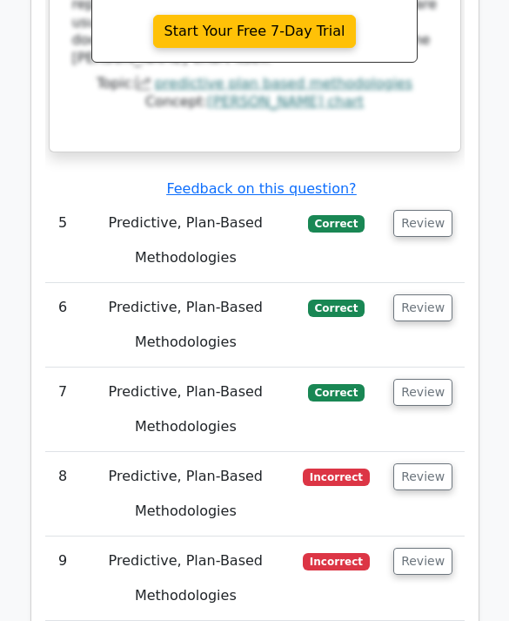
scroll to position [3646, 0]
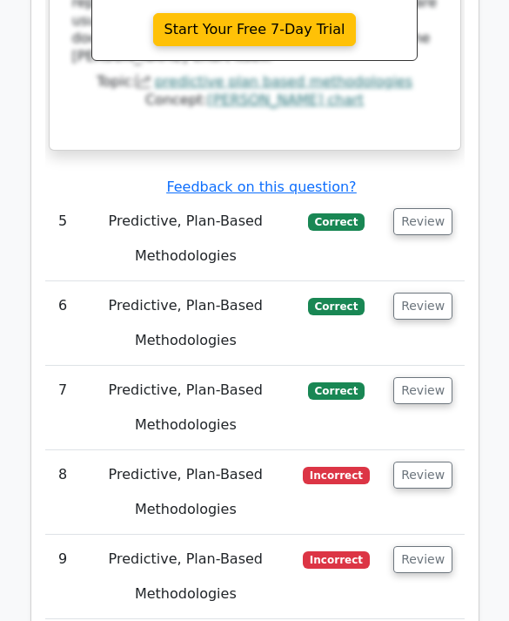
click at [426, 462] on button "Review" at bounding box center [423, 475] width 59 height 27
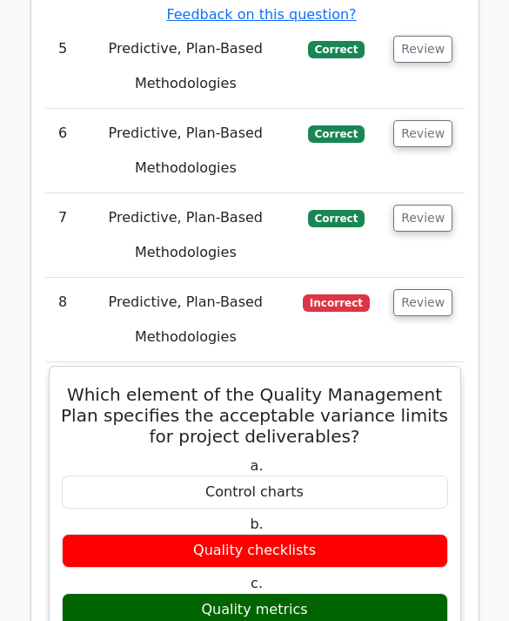
scroll to position [3821, 0]
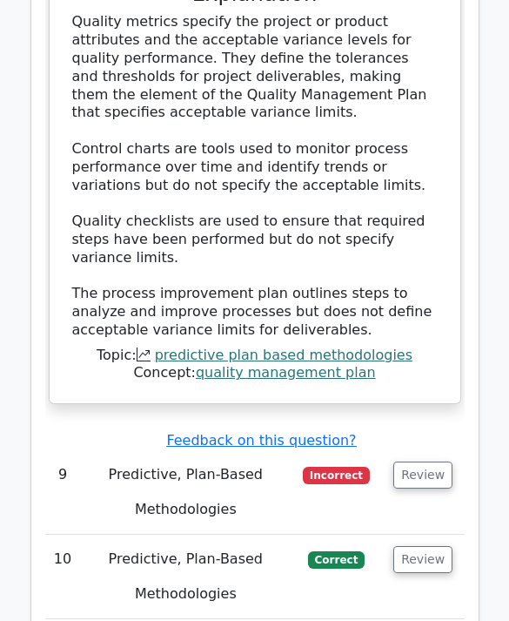
click at [433, 462] on button "Review" at bounding box center [423, 475] width 59 height 27
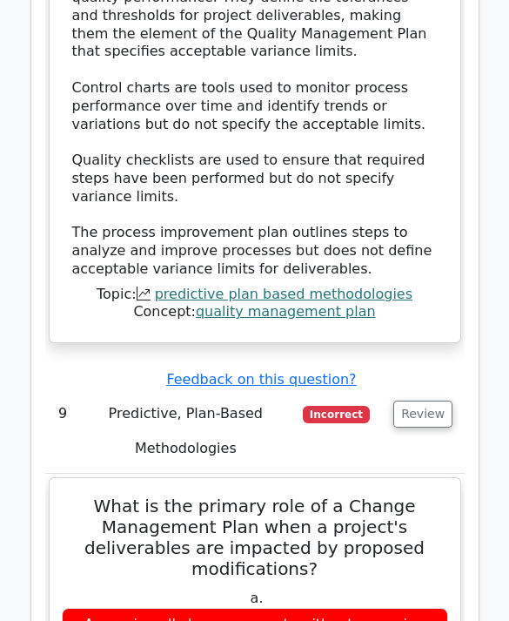
scroll to position [4613, 0]
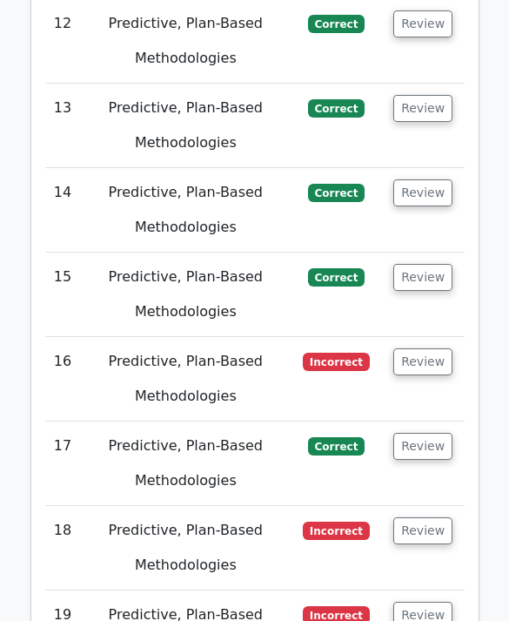
click at [430, 349] on button "Review" at bounding box center [423, 362] width 59 height 27
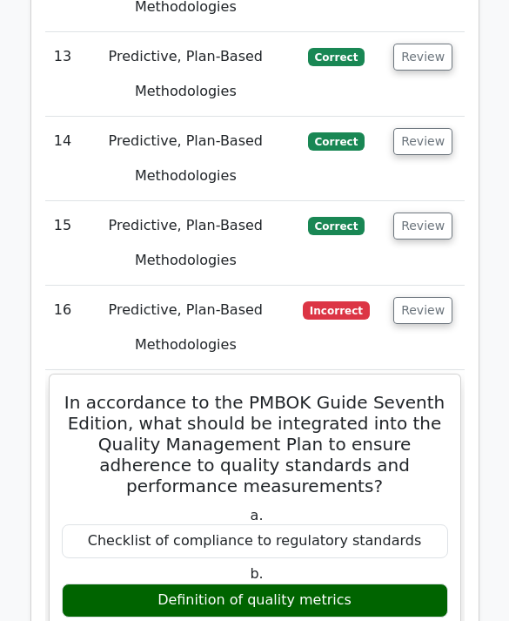
scroll to position [6277, 0]
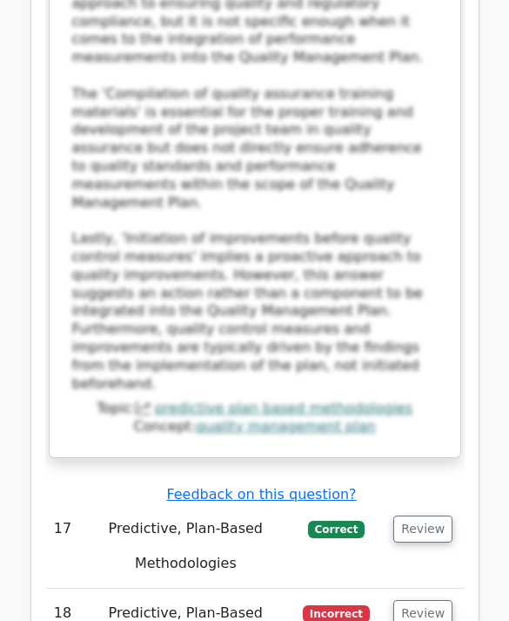
click at [419, 601] on button "Review" at bounding box center [423, 614] width 59 height 27
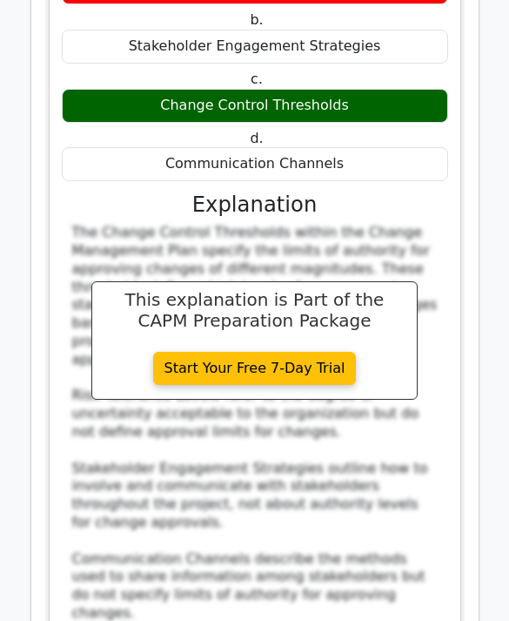
scroll to position [8190, 0]
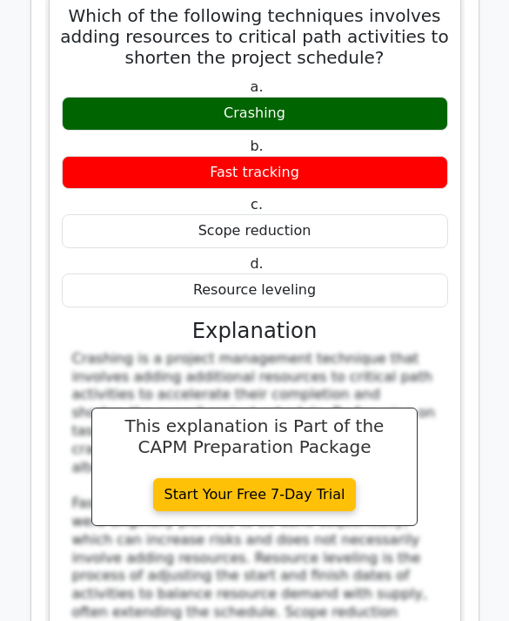
scroll to position [9027, 0]
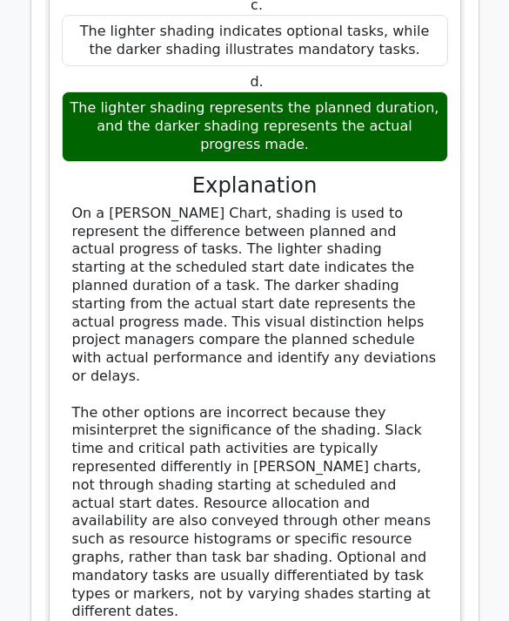
scroll to position [10246, 0]
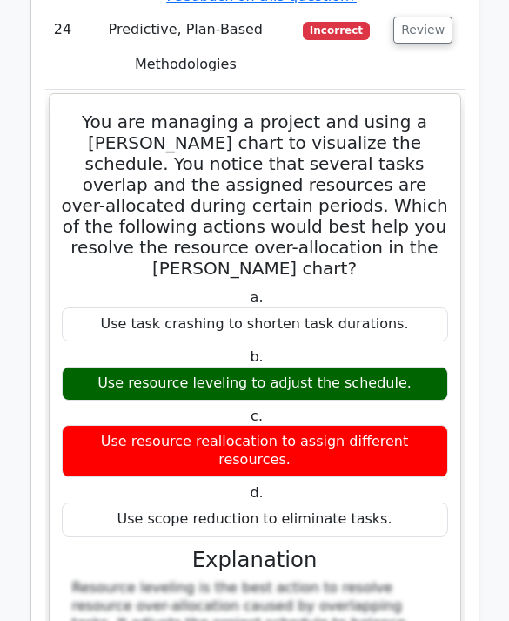
scroll to position [12039, 0]
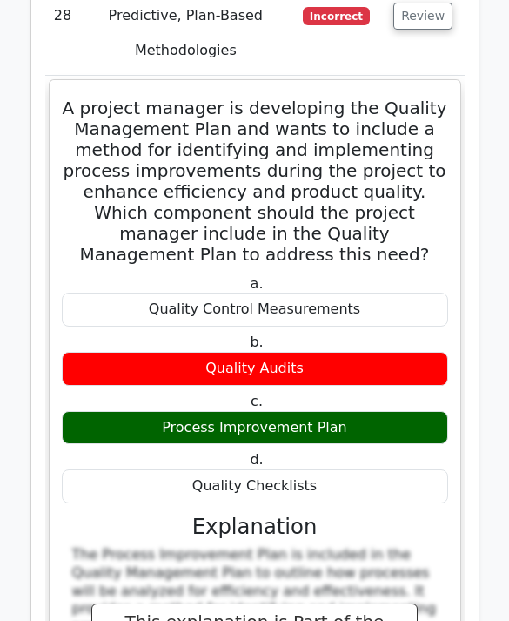
scroll to position [13337, 0]
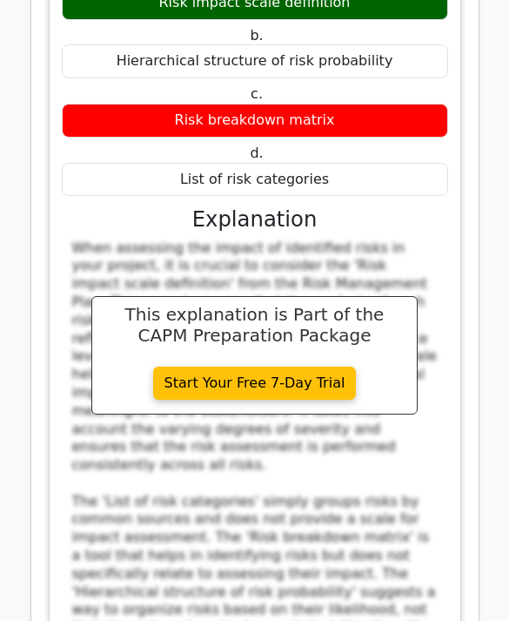
scroll to position [14691, 0]
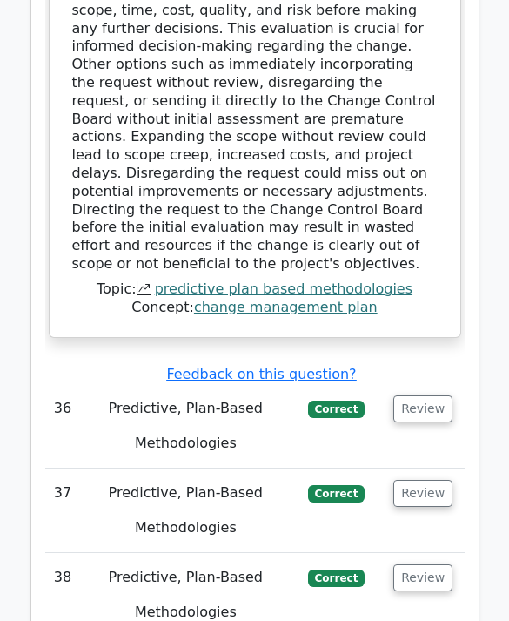
scroll to position [16524, 0]
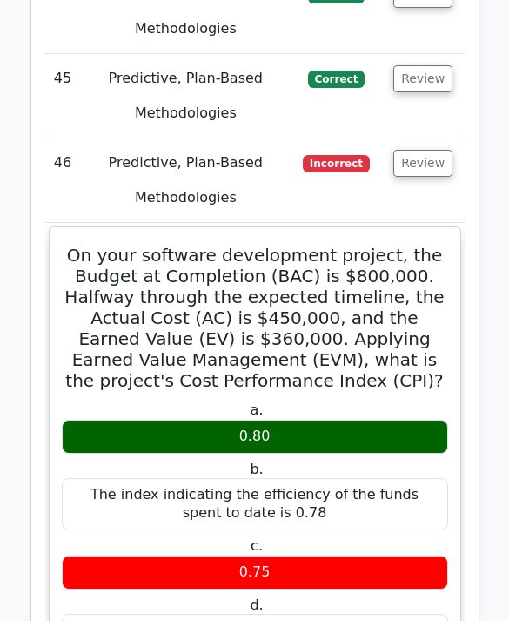
scroll to position [17627, 0]
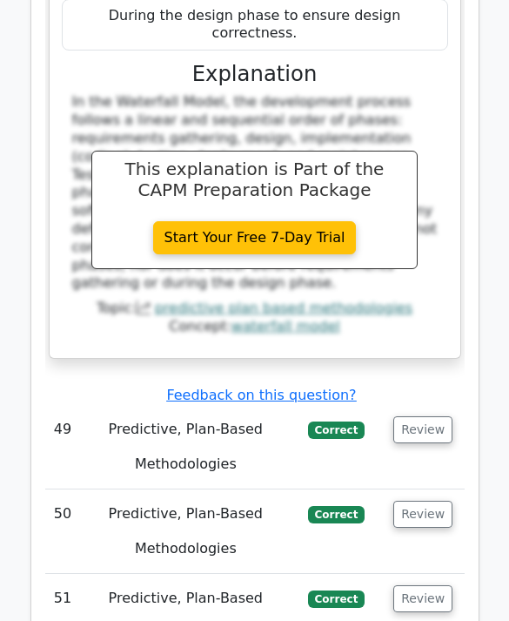
scroll to position [19065, 0]
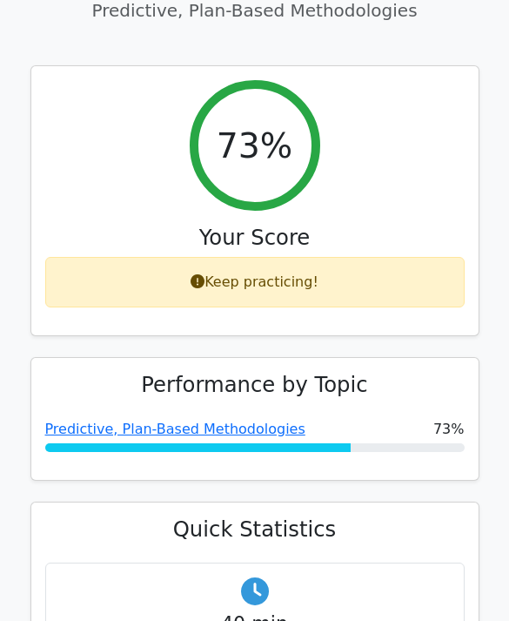
scroll to position [0, 0]
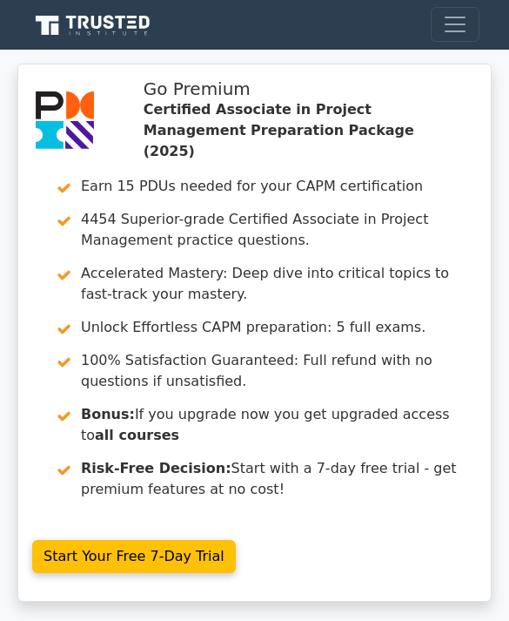
click at [123, 27] on icon at bounding box center [92, 25] width 125 height 25
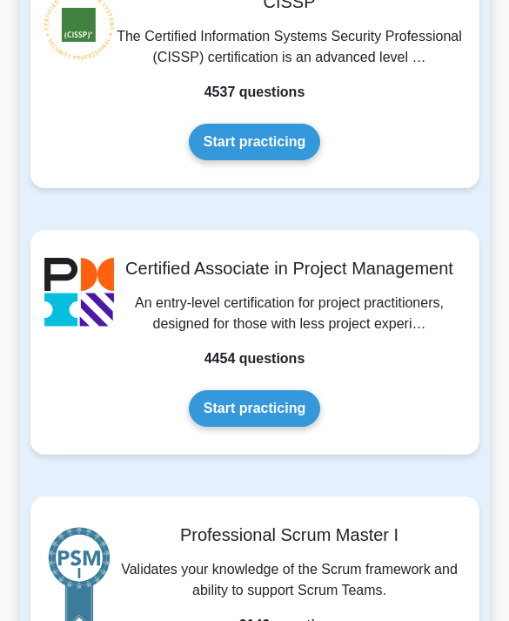
scroll to position [894, 0]
click at [287, 427] on link "Start practicing" at bounding box center [255, 408] width 132 height 37
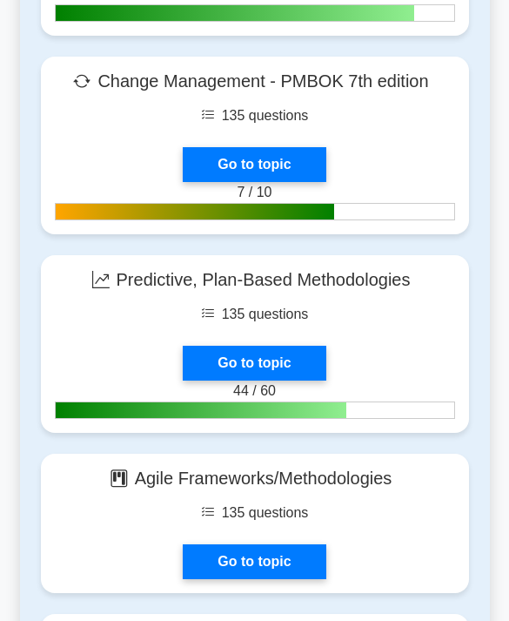
scroll to position [6331, 0]
